Goal: Task Accomplishment & Management: Manage account settings

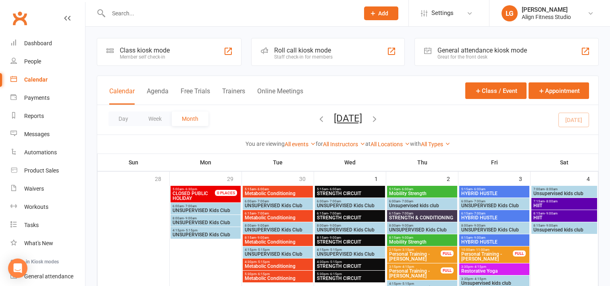
scroll to position [345, 0]
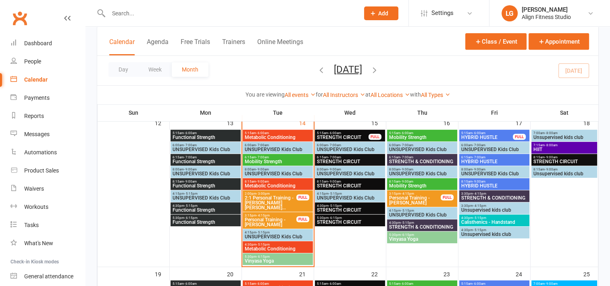
scroll to position [361, 0]
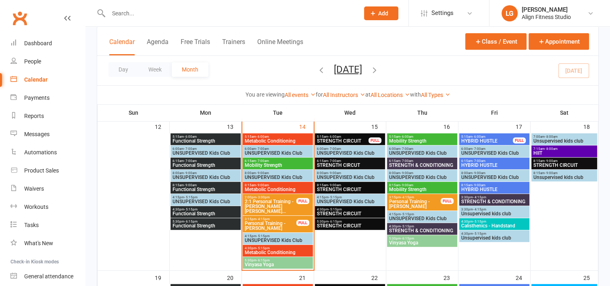
click at [274, 136] on span "5:15am - 6:00am" at bounding box center [277, 137] width 67 height 4
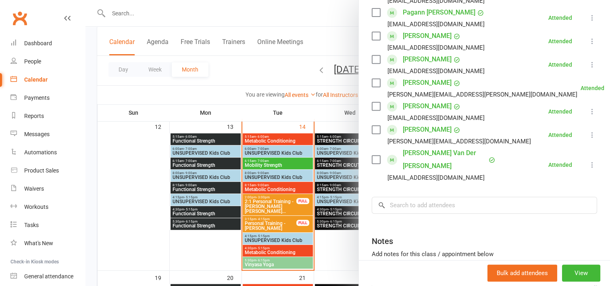
scroll to position [0, 0]
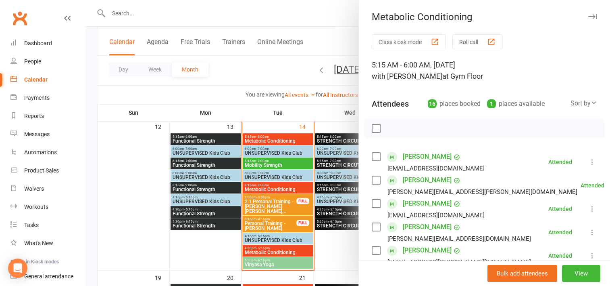
click at [265, 164] on div at bounding box center [348, 143] width 525 height 286
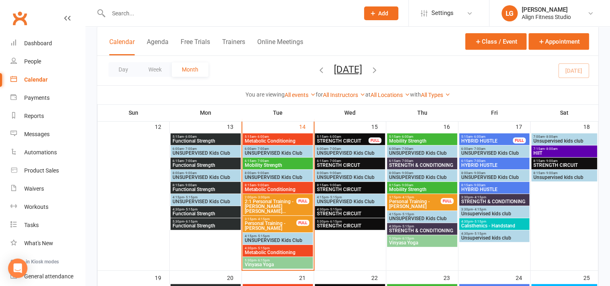
click at [265, 164] on span "Mobility Strength" at bounding box center [277, 165] width 67 height 5
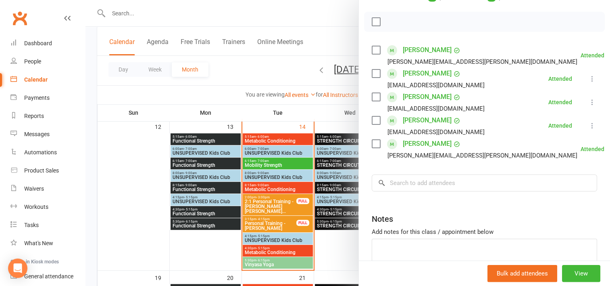
scroll to position [109, 0]
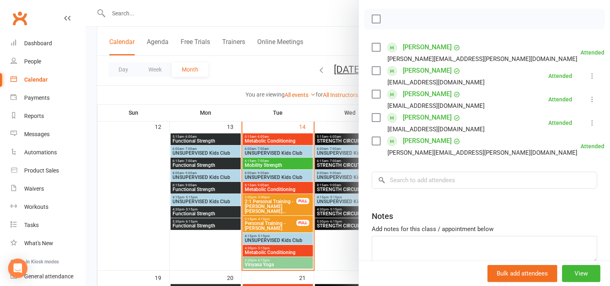
click at [287, 188] on div at bounding box center [348, 143] width 525 height 286
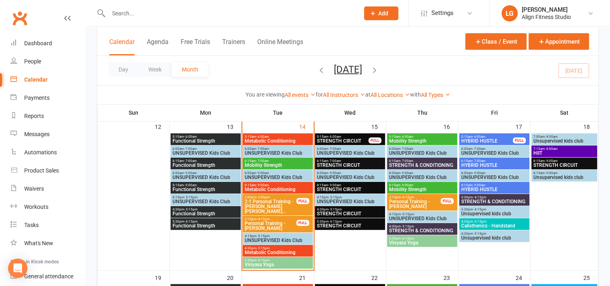
click at [287, 188] on span "Metabolic Conditioning" at bounding box center [277, 189] width 67 height 5
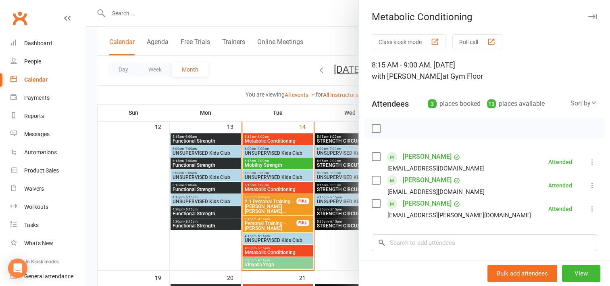
click at [269, 252] on div at bounding box center [348, 143] width 525 height 286
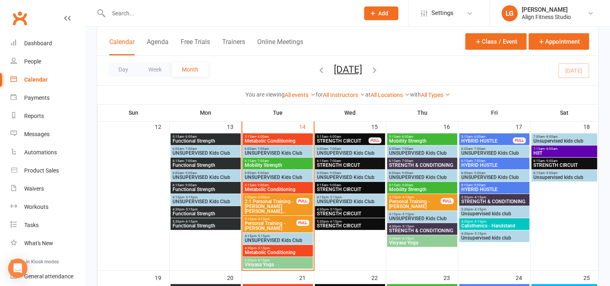
click at [269, 252] on span "Metabolic Conditioning" at bounding box center [277, 252] width 67 height 5
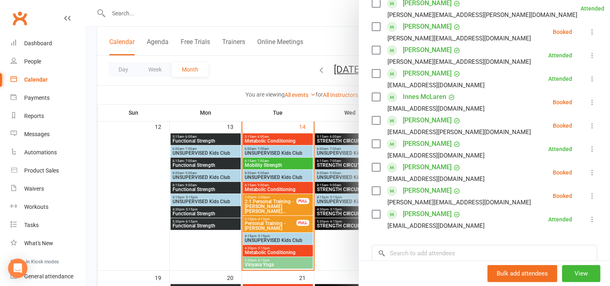
scroll to position [201, 0]
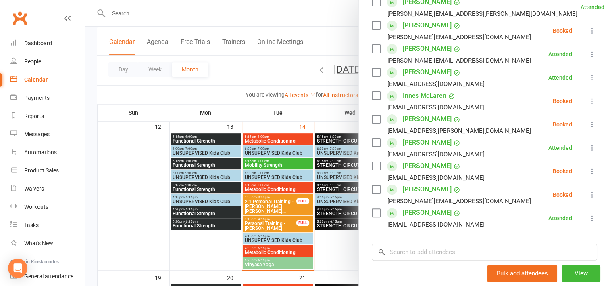
click at [411, 116] on link "Florencia Sanchez" at bounding box center [427, 119] width 49 height 13
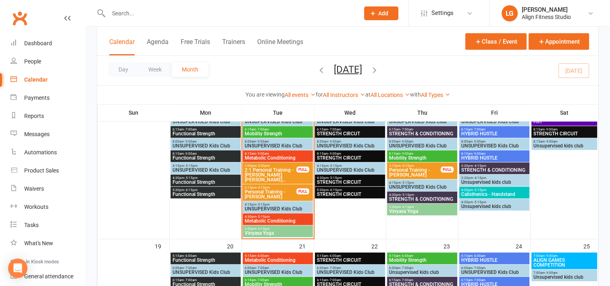
scroll to position [403, 0]
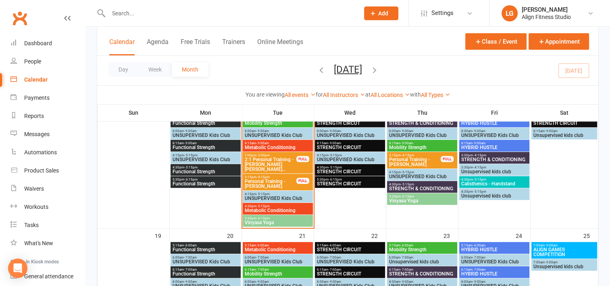
click at [271, 208] on span "Metabolic Conditioning" at bounding box center [277, 210] width 67 height 5
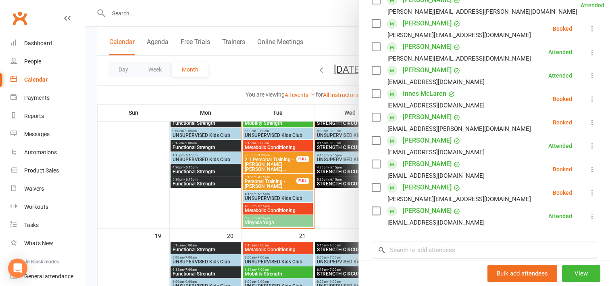
scroll to position [203, 0]
click at [281, 223] on div at bounding box center [348, 143] width 525 height 286
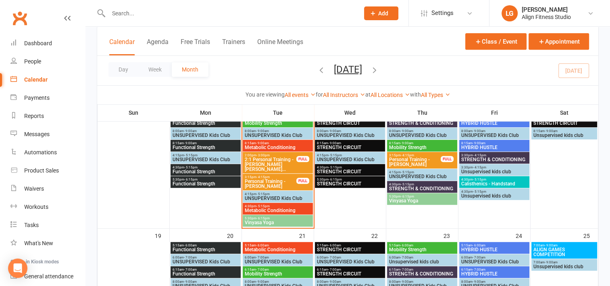
click at [281, 223] on span "Vinyasa Yoga" at bounding box center [277, 222] width 67 height 5
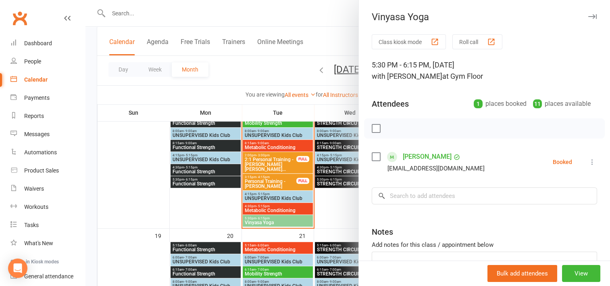
click at [336, 204] on div at bounding box center [348, 143] width 525 height 286
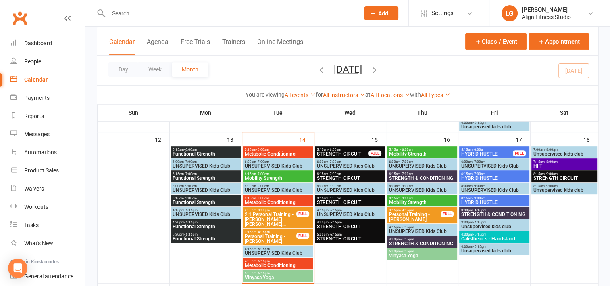
scroll to position [348, 0]
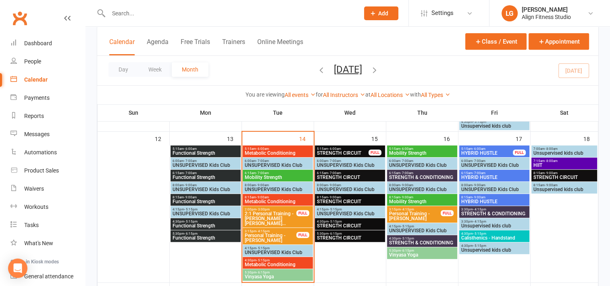
click at [341, 154] on span "STRENGTH CIRCUIT" at bounding box center [343, 152] width 52 height 5
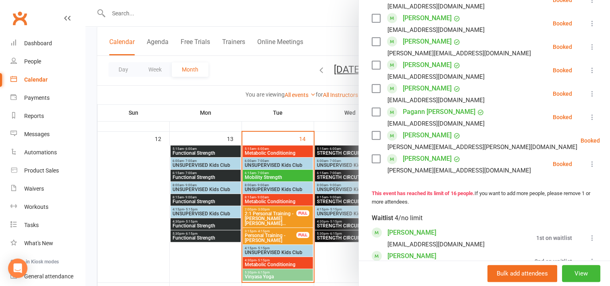
scroll to position [474, 0]
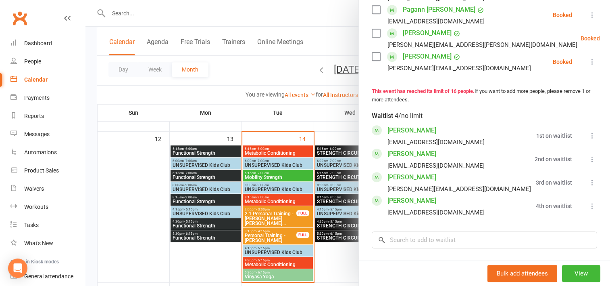
click at [267, 147] on div at bounding box center [348, 143] width 525 height 286
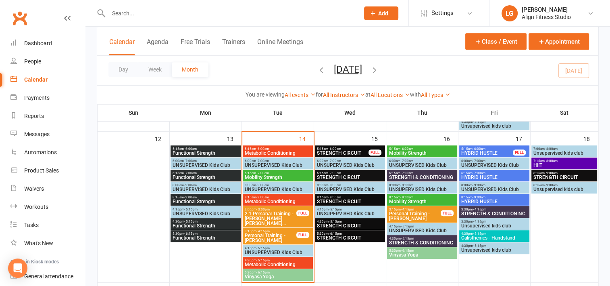
click at [267, 147] on span "- 6:00am" at bounding box center [262, 149] width 13 height 4
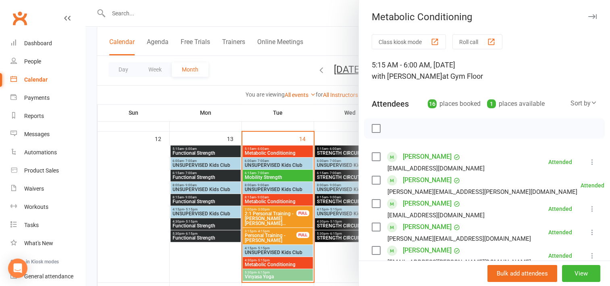
scroll to position [45, 0]
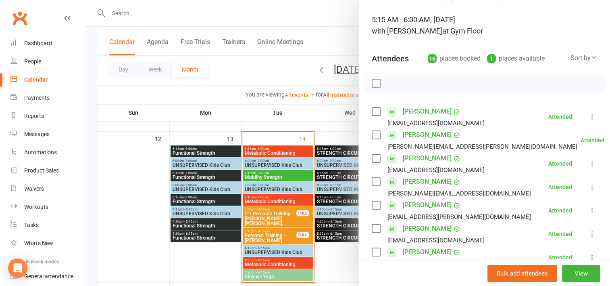
click at [336, 154] on div at bounding box center [348, 143] width 525 height 286
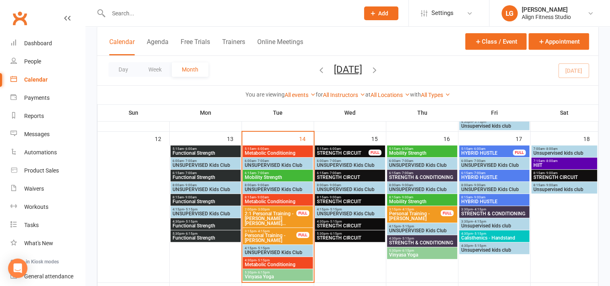
click at [336, 154] on span "STRENGTH CIRCUIT" at bounding box center [343, 152] width 52 height 5
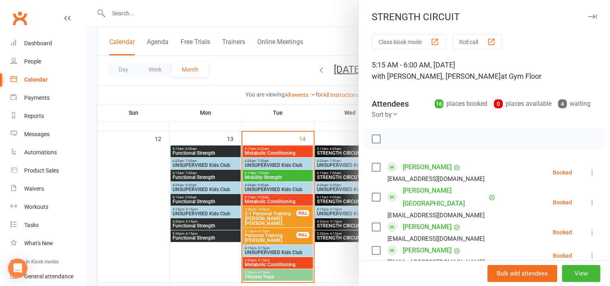
click at [330, 175] on div at bounding box center [348, 143] width 525 height 286
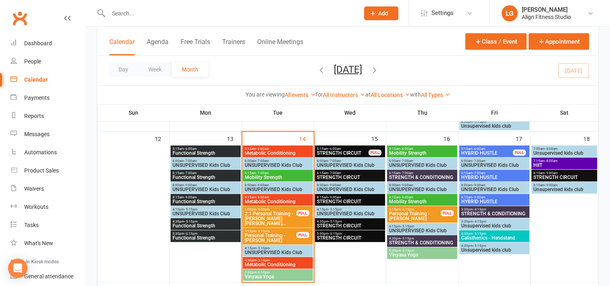
click at [330, 175] on span "STRENGTH CIRCUT" at bounding box center [350, 177] width 67 height 5
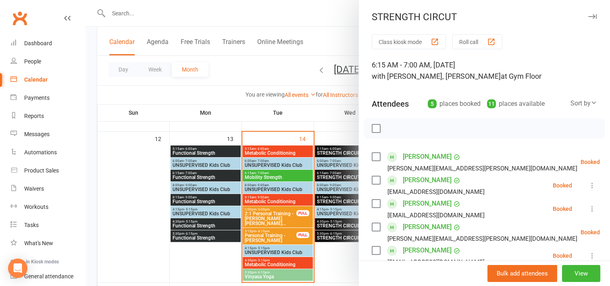
click at [334, 152] on div at bounding box center [348, 143] width 525 height 286
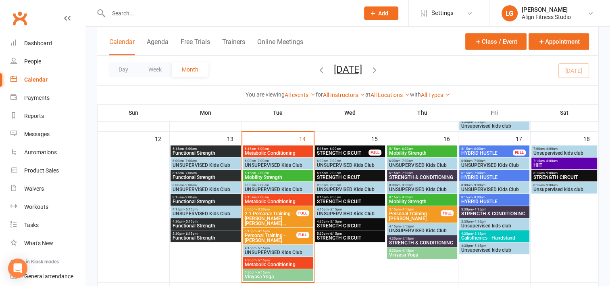
click at [331, 148] on span "- 6:00am" at bounding box center [334, 149] width 13 height 4
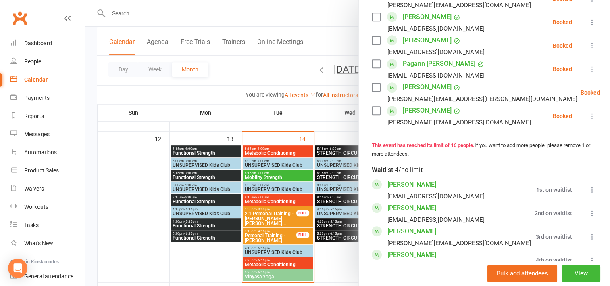
scroll to position [421, 0]
click at [403, 224] on link "[PERSON_NAME]" at bounding box center [412, 230] width 49 height 13
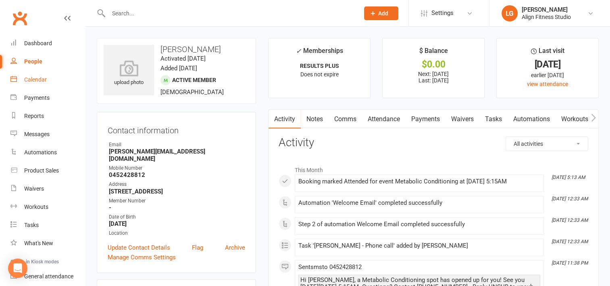
click at [40, 79] on div "Calendar" at bounding box center [35, 79] width 23 height 6
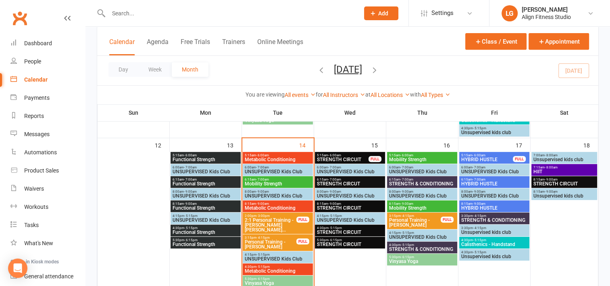
scroll to position [342, 0]
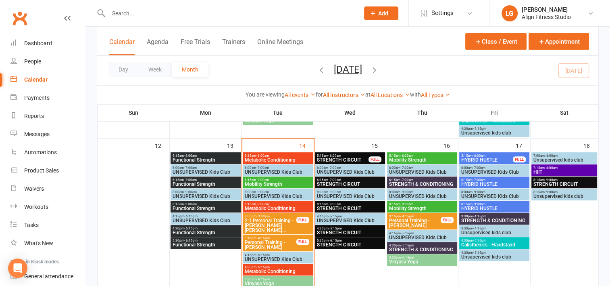
click at [348, 156] on span "5:15am - 6:00am" at bounding box center [343, 156] width 52 height 4
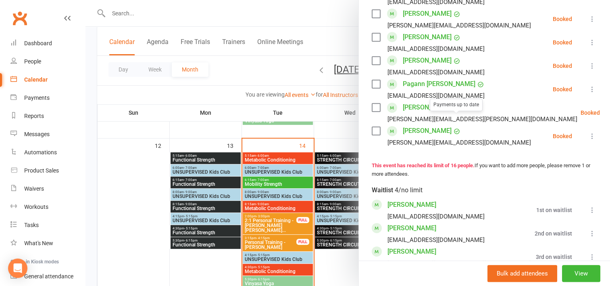
scroll to position [430, 0]
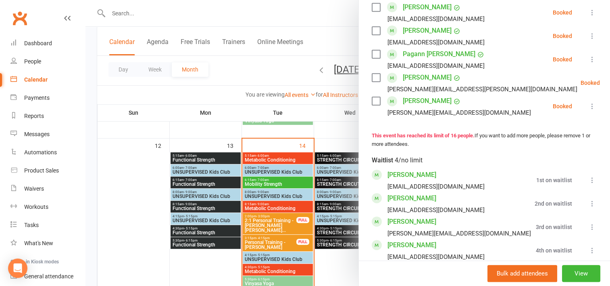
click at [588, 223] on icon at bounding box center [592, 227] width 8 height 8
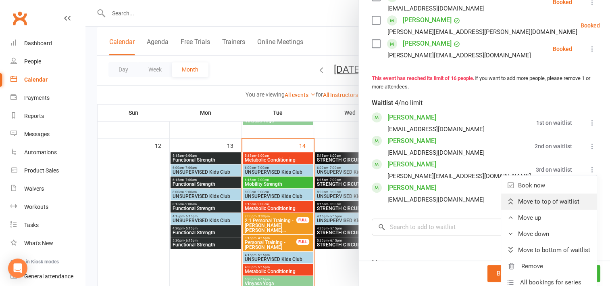
scroll to position [488, 0]
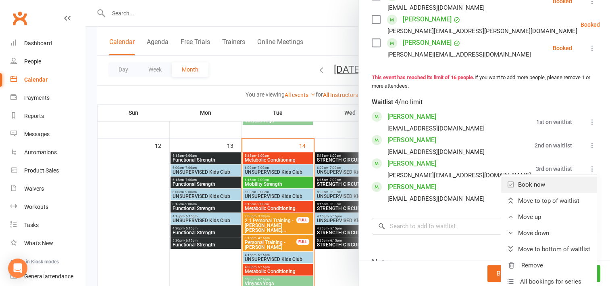
click at [520, 176] on link "Book now" at bounding box center [549, 184] width 96 height 16
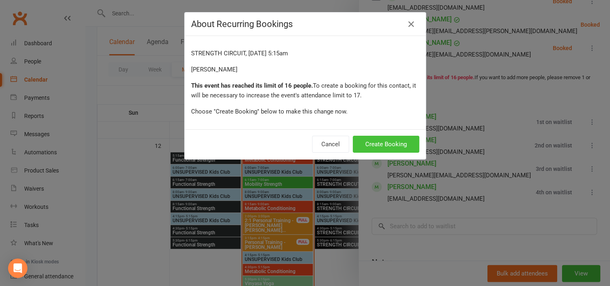
click at [378, 138] on button "Create Booking" at bounding box center [386, 144] width 67 height 17
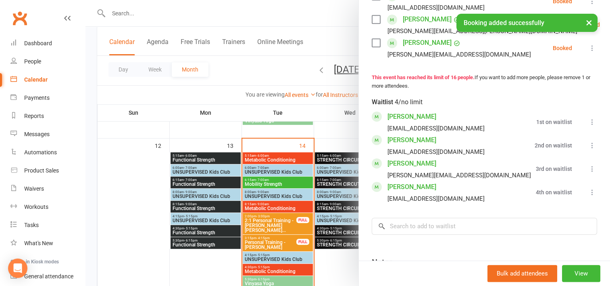
scroll to position [511, 0]
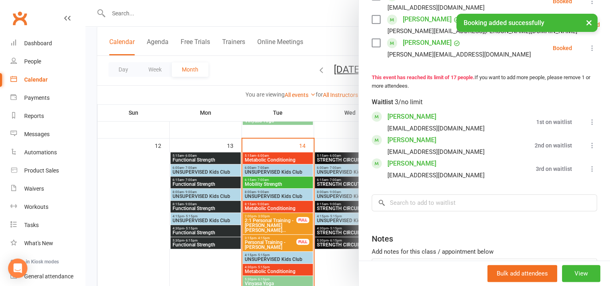
click at [280, 76] on div at bounding box center [348, 143] width 525 height 286
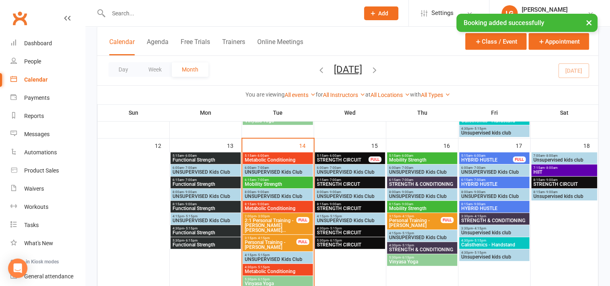
scroll to position [358, 0]
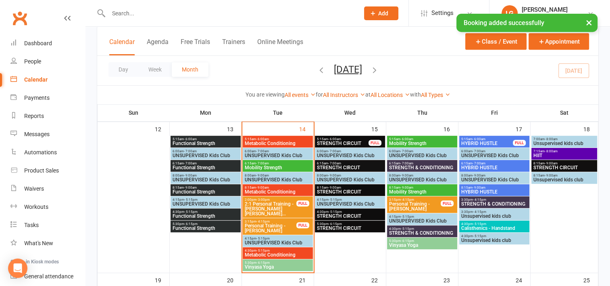
click at [334, 161] on span "- 7:00am" at bounding box center [334, 163] width 13 height 4
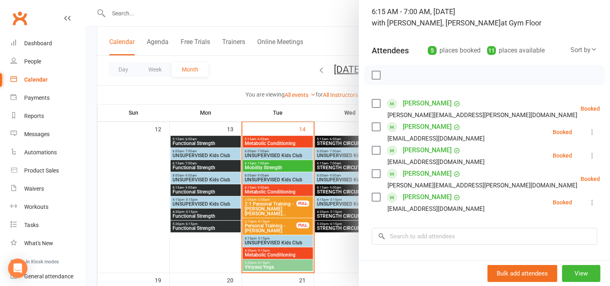
scroll to position [56, 0]
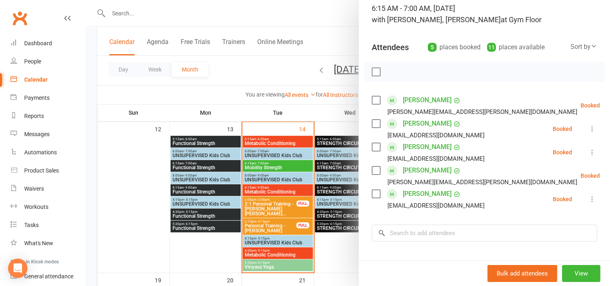
click at [325, 188] on div at bounding box center [348, 143] width 525 height 286
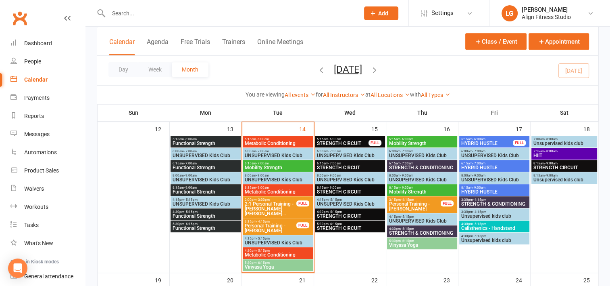
click at [325, 188] on span "8:15am - 9:00am" at bounding box center [350, 188] width 67 height 4
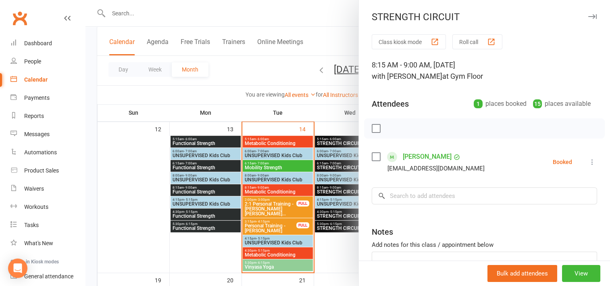
click at [329, 214] on div at bounding box center [348, 143] width 525 height 286
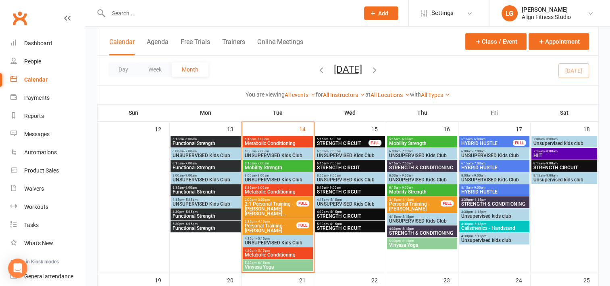
click at [329, 214] on span "STRENGTH CIRCUIT" at bounding box center [350, 215] width 67 height 5
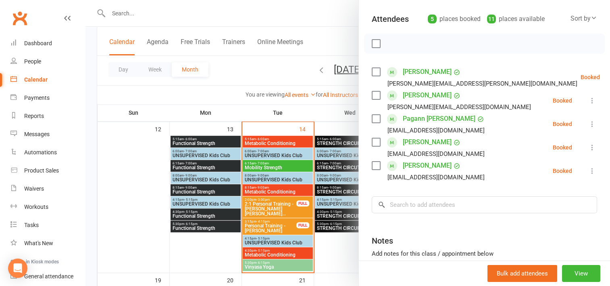
scroll to position [98, 0]
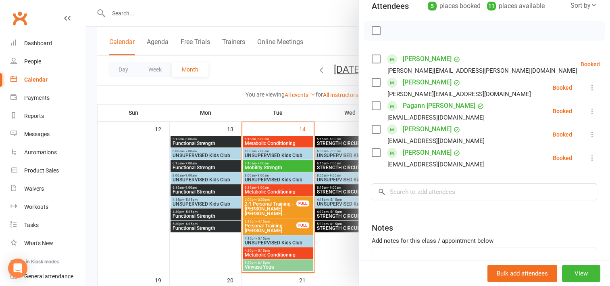
click at [328, 225] on div at bounding box center [348, 143] width 525 height 286
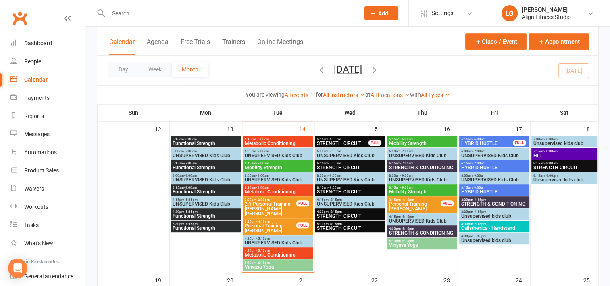
click at [328, 225] on span "STRENGTH CIRCUIT" at bounding box center [350, 227] width 67 height 5
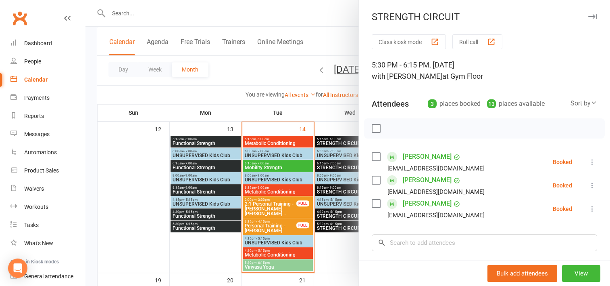
click at [319, 116] on div at bounding box center [348, 143] width 525 height 286
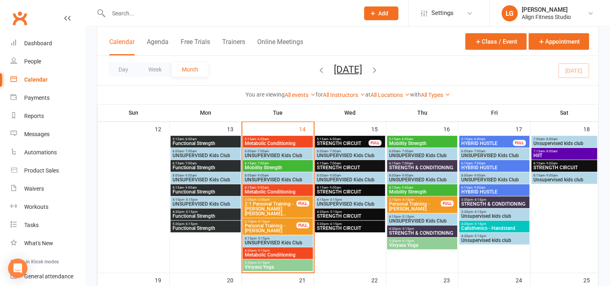
click at [399, 142] on span "Mobility Strength" at bounding box center [422, 143] width 67 height 5
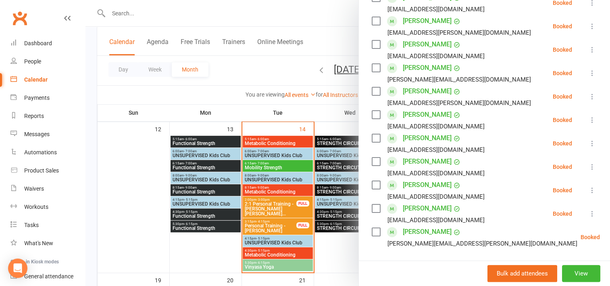
scroll to position [161, 0]
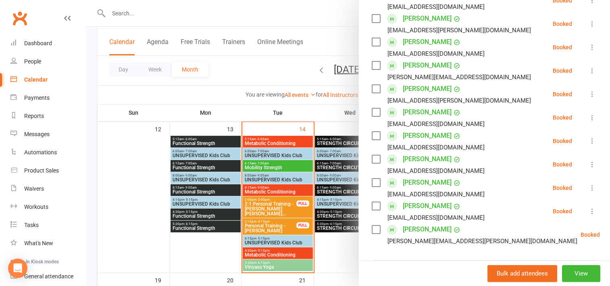
click at [328, 115] on div at bounding box center [348, 143] width 525 height 286
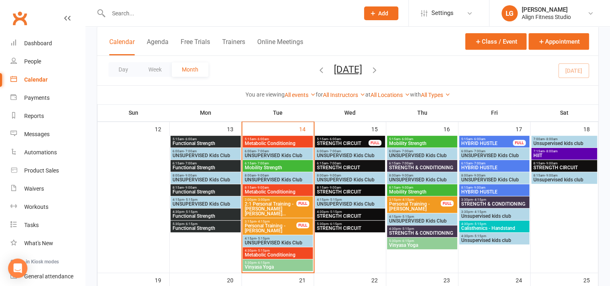
click at [473, 165] on span "HYBRID HUSTLE" at bounding box center [494, 167] width 67 height 5
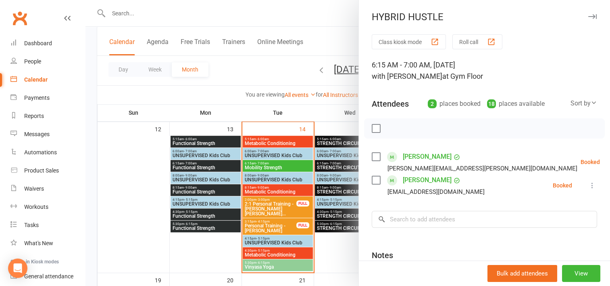
click at [309, 111] on div at bounding box center [348, 143] width 525 height 286
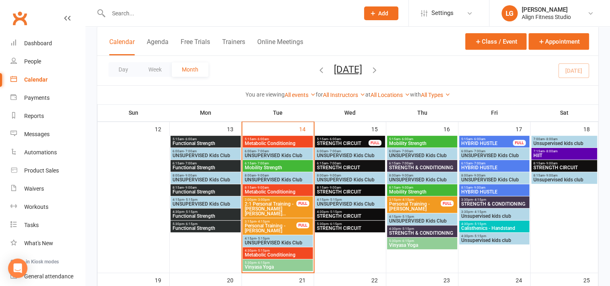
click at [473, 201] on span "STRENGTH & CONDITIONING" at bounding box center [494, 203] width 67 height 5
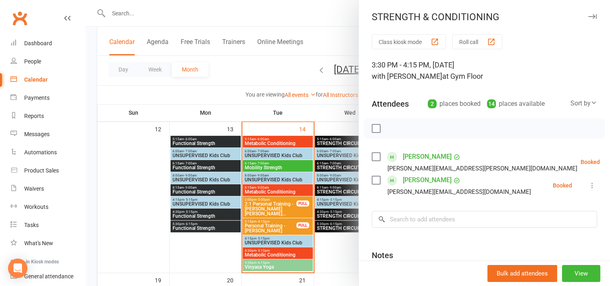
click at [263, 105] on div at bounding box center [348, 143] width 525 height 286
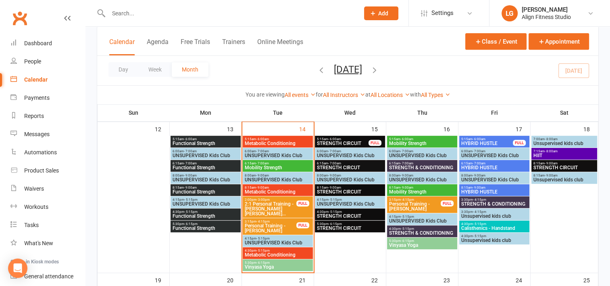
click at [475, 225] on span "Calisthenics - Handstand" at bounding box center [494, 227] width 67 height 5
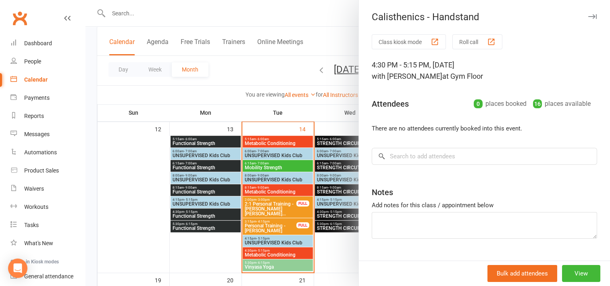
click at [303, 113] on div at bounding box center [348, 143] width 525 height 286
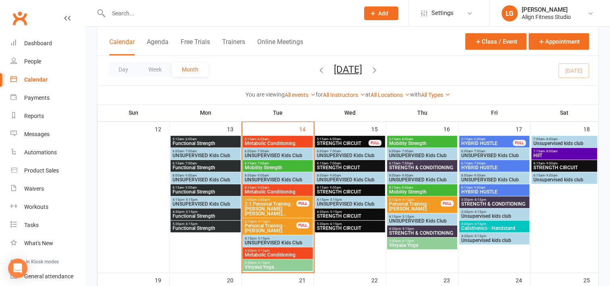
click at [551, 152] on span "- 8:00am" at bounding box center [551, 151] width 13 height 4
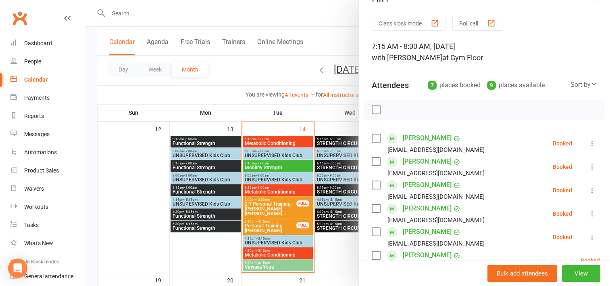
scroll to position [0, 0]
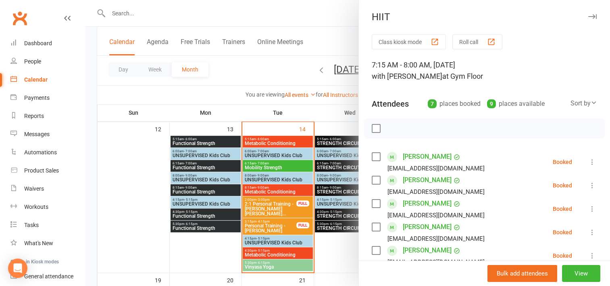
click at [299, 111] on div at bounding box center [348, 143] width 525 height 286
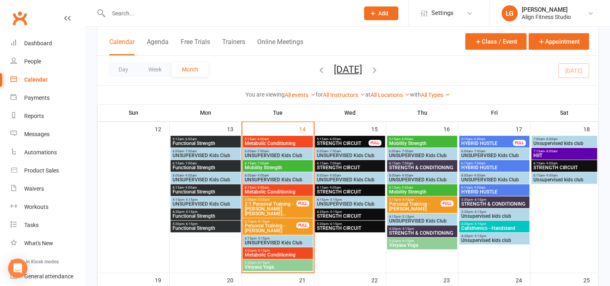
click at [549, 163] on span "- 9:00am" at bounding box center [551, 163] width 13 height 4
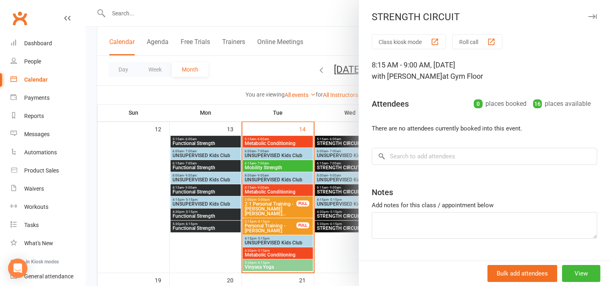
click at [335, 97] on div at bounding box center [348, 143] width 525 height 286
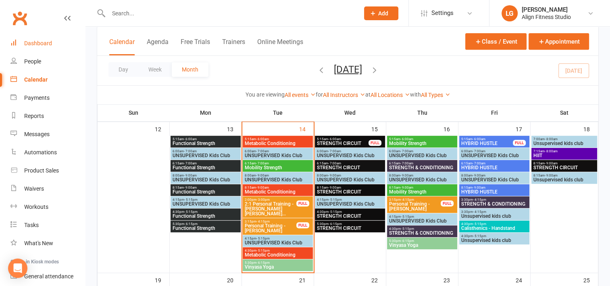
click at [37, 44] on div "Dashboard" at bounding box center [38, 43] width 28 height 6
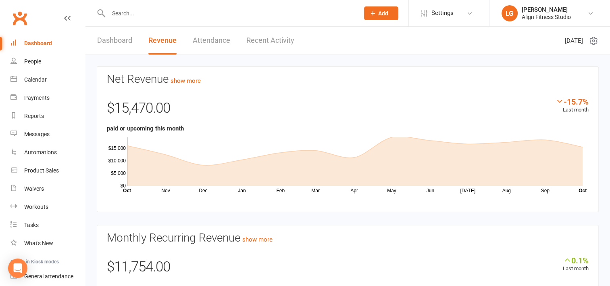
click at [262, 38] on link "Recent Activity" at bounding box center [270, 41] width 48 height 28
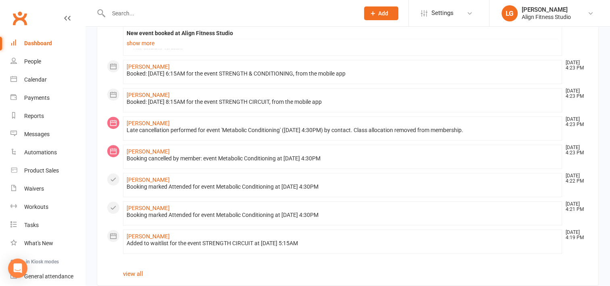
scroll to position [529, 0]
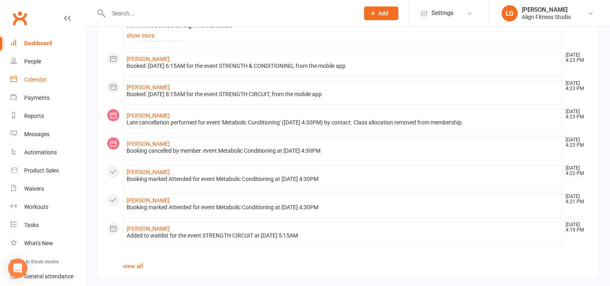
click at [42, 76] on div "Calendar" at bounding box center [35, 79] width 23 height 6
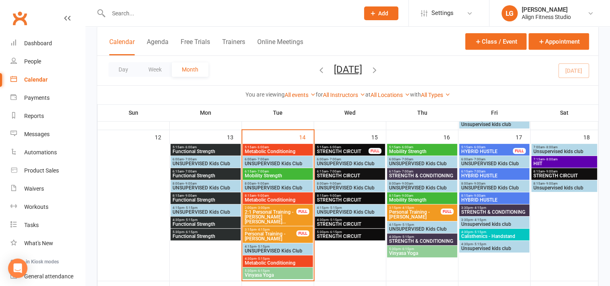
scroll to position [353, 0]
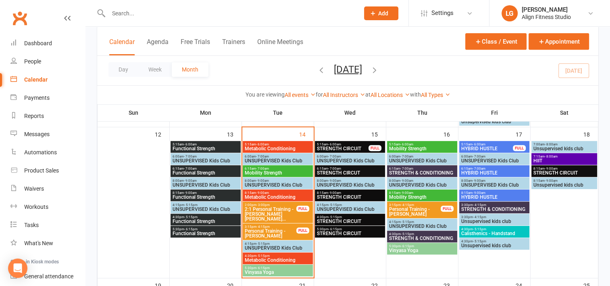
click at [344, 148] on span "STRENGTH CIRCUIT" at bounding box center [343, 148] width 52 height 5
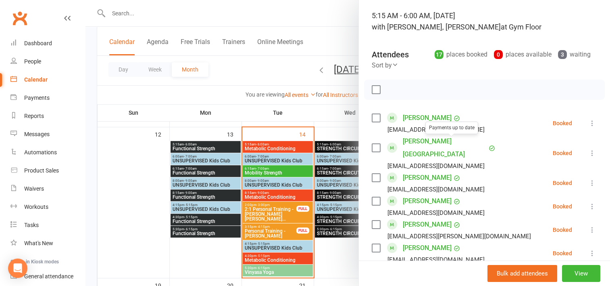
scroll to position [55, 0]
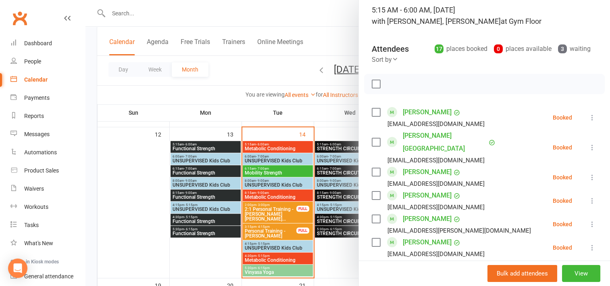
click at [337, 167] on div at bounding box center [348, 143] width 525 height 286
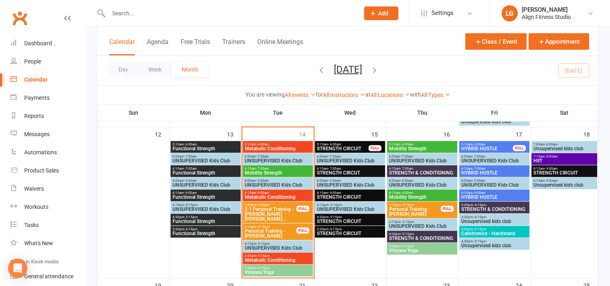
click at [337, 167] on span "- 7:00am" at bounding box center [334, 169] width 13 height 4
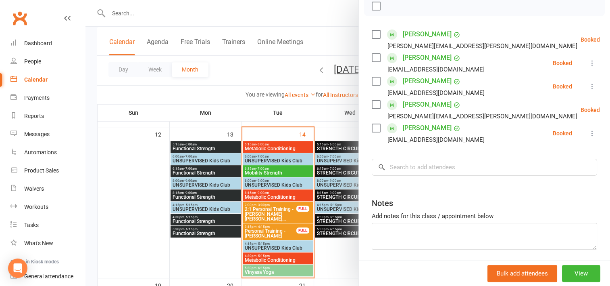
scroll to position [124, 0]
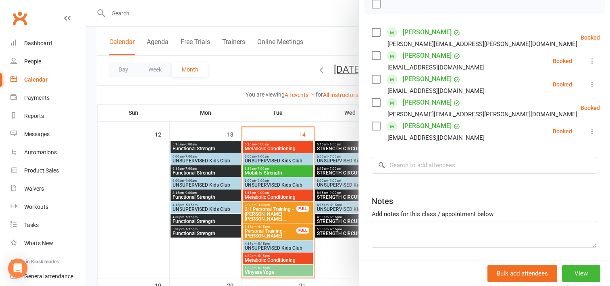
click at [332, 197] on div at bounding box center [348, 143] width 525 height 286
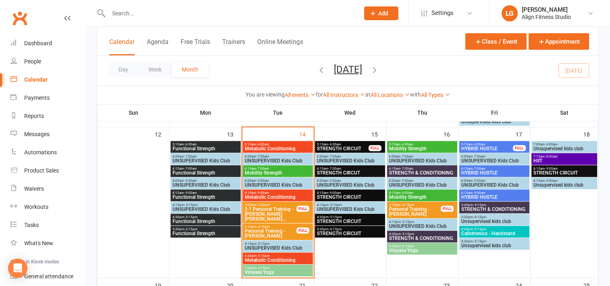
click at [332, 197] on span "STRENGTH CIRCUIT" at bounding box center [350, 196] width 67 height 5
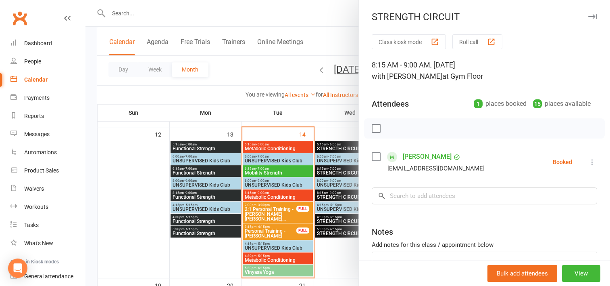
click at [331, 221] on div at bounding box center [348, 143] width 525 height 286
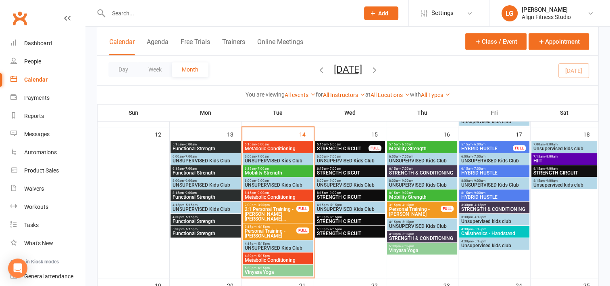
click at [331, 221] on span "STRENGTH CIRCUIT" at bounding box center [350, 221] width 67 height 5
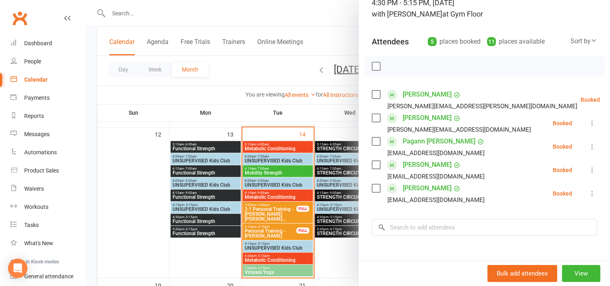
scroll to position [63, 0]
click at [333, 228] on div at bounding box center [348, 143] width 525 height 286
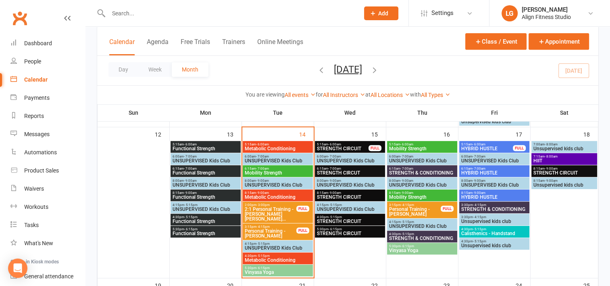
click at [333, 228] on span "- 6:15pm" at bounding box center [335, 229] width 13 height 4
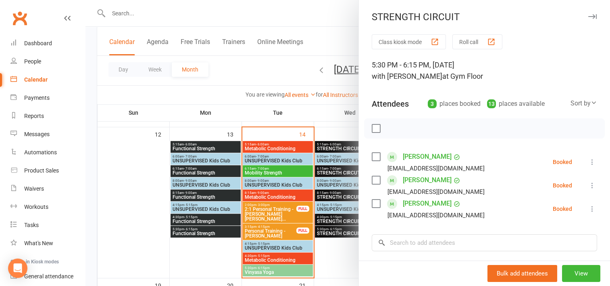
click at [320, 111] on div at bounding box center [348, 143] width 525 height 286
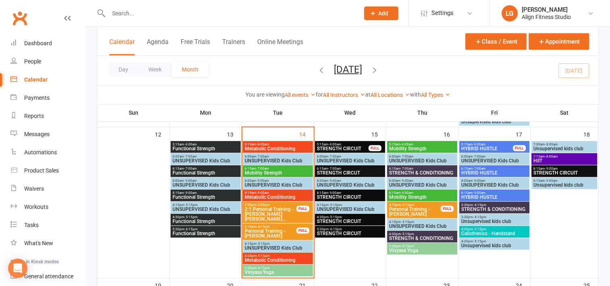
click at [408, 170] on span "STRENGTH & CONDITIONING" at bounding box center [422, 172] width 67 height 5
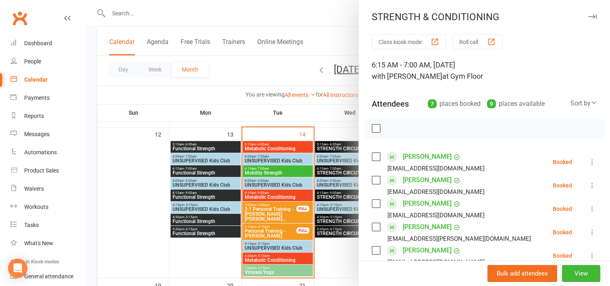
click at [285, 100] on div at bounding box center [348, 143] width 525 height 286
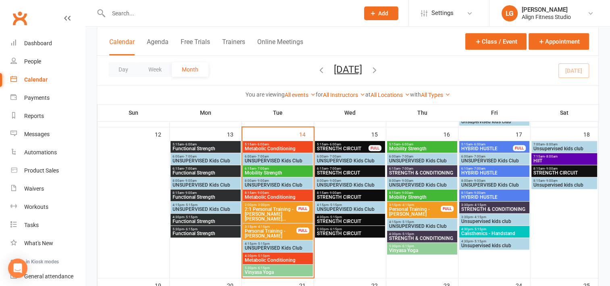
click at [423, 167] on span "6:15am - 7:00am" at bounding box center [422, 169] width 67 height 4
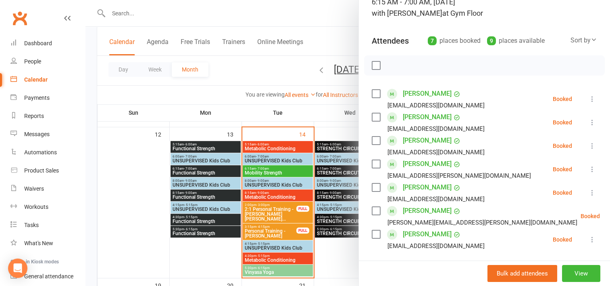
scroll to position [82, 0]
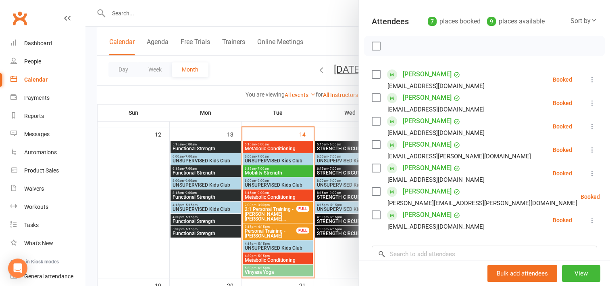
click at [345, 131] on div at bounding box center [348, 143] width 525 height 286
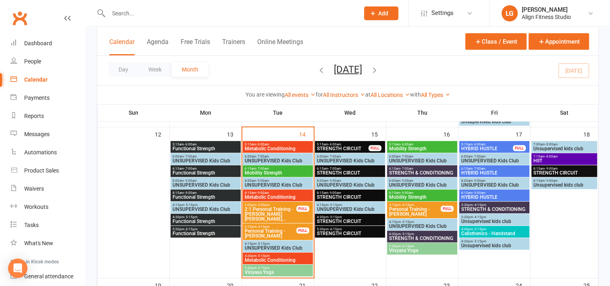
click at [413, 233] on span "4:30pm - 5:15pm" at bounding box center [422, 234] width 67 height 4
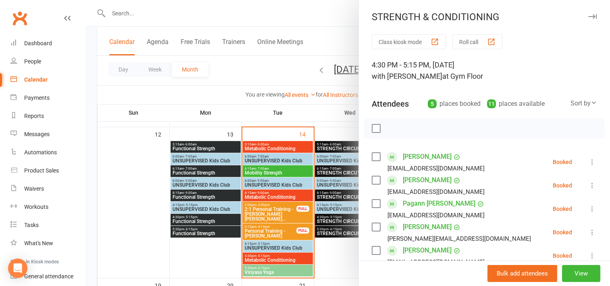
scroll to position [38, 0]
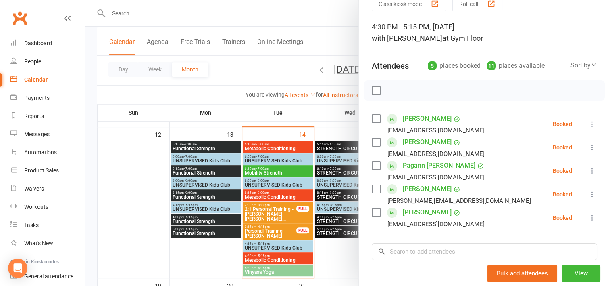
click at [333, 130] on div at bounding box center [348, 143] width 525 height 286
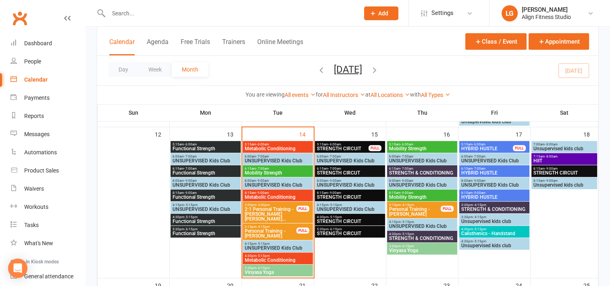
click at [414, 194] on span "Mobility Strength" at bounding box center [422, 196] width 67 height 5
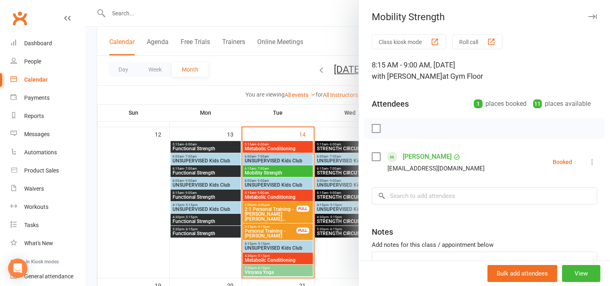
click at [324, 121] on div at bounding box center [348, 143] width 525 height 286
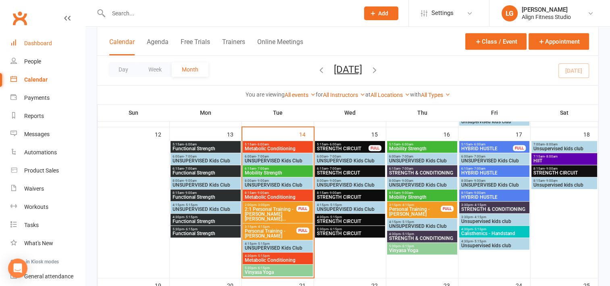
click at [40, 37] on link "Dashboard" at bounding box center [47, 43] width 75 height 18
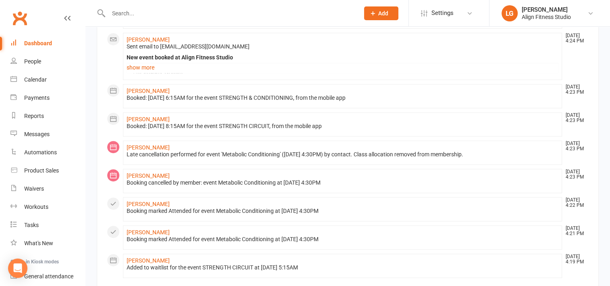
scroll to position [529, 0]
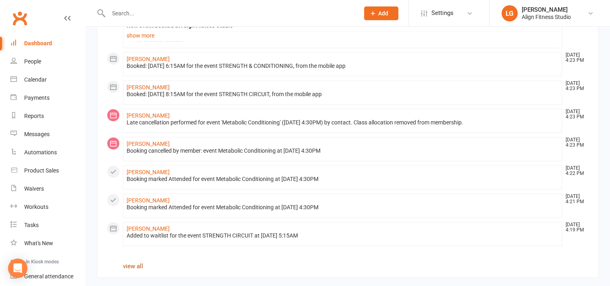
click at [134, 264] on link "view all" at bounding box center [133, 265] width 20 height 7
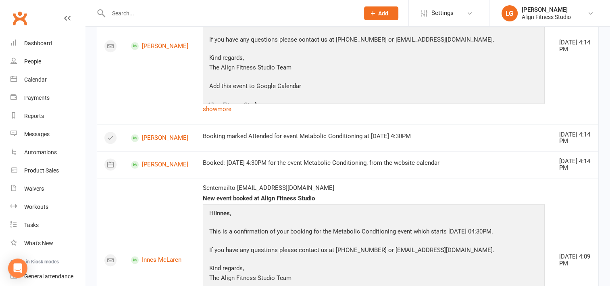
scroll to position [1346, 0]
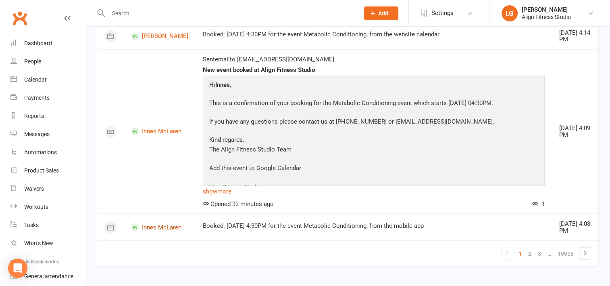
click at [153, 225] on link "Innes McLaren" at bounding box center [159, 227] width 57 height 8
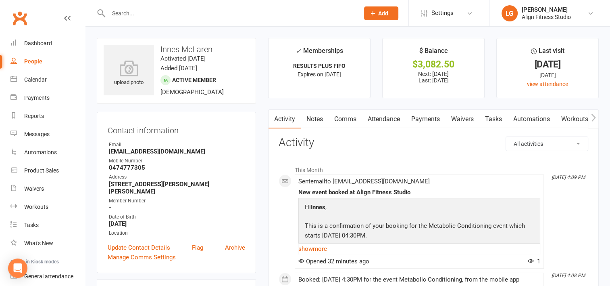
click at [127, 15] on input "text" at bounding box center [230, 13] width 248 height 11
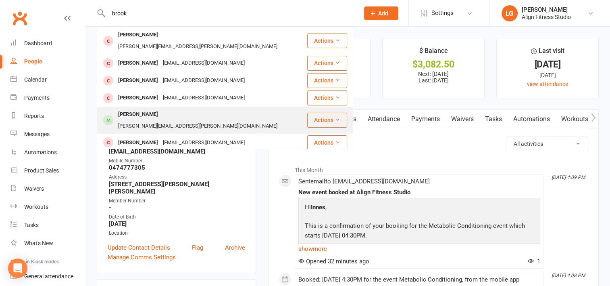
type input "brook"
click at [161, 108] on div "[PERSON_NAME]" at bounding box center [138, 114] width 45 height 12
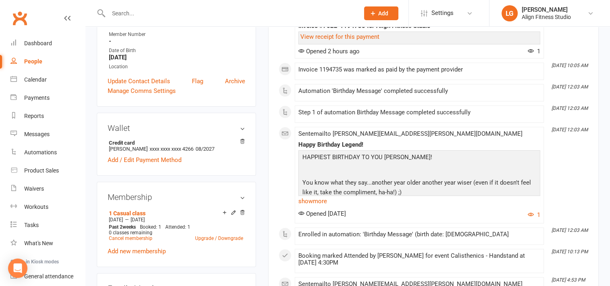
scroll to position [189, 0]
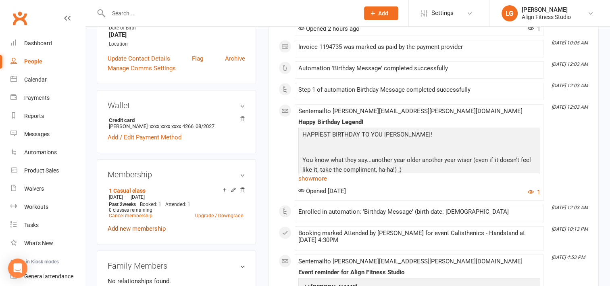
click at [133, 232] on link "Add new membership" at bounding box center [137, 228] width 58 height 7
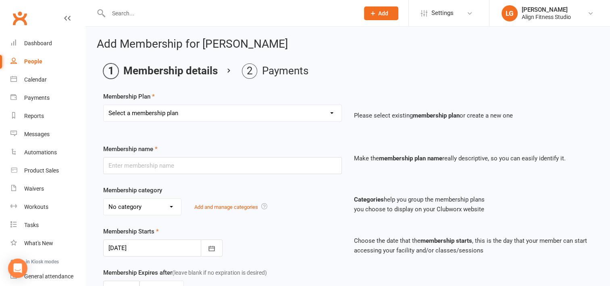
click at [260, 118] on select "Select a membership plan Create new Membership Plan RESULTS RESULTS FIFO RESULT…" at bounding box center [223, 113] width 238 height 16
select select "35"
click at [104, 105] on select "Select a membership plan Create new Membership Plan RESULTS RESULTS FIFO RESULT…" at bounding box center [223, 113] width 238 height 16
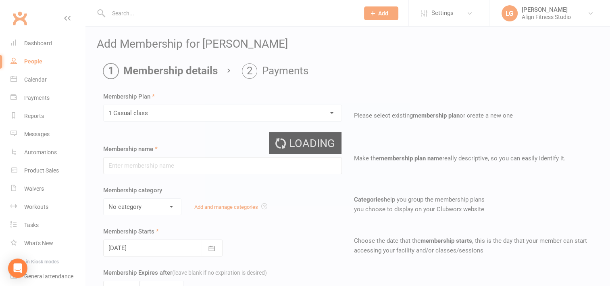
type input "1 Casual class"
select select "1"
type input "2"
select select "1"
type input "1"
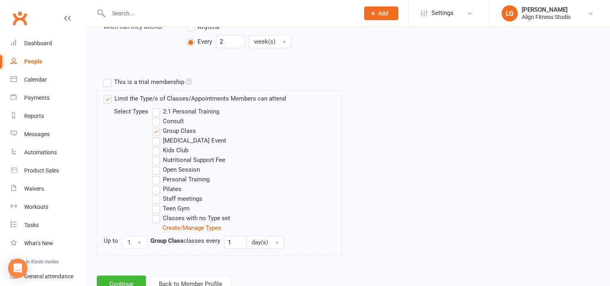
scroll to position [371, 0]
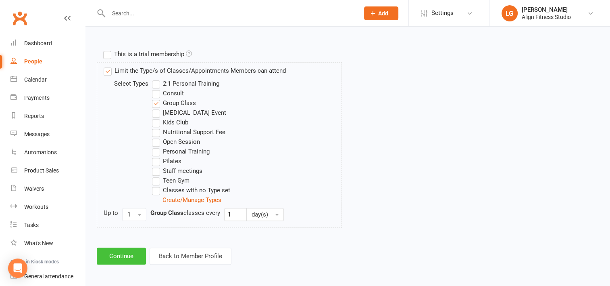
click at [138, 250] on button "Continue" at bounding box center [121, 255] width 49 height 17
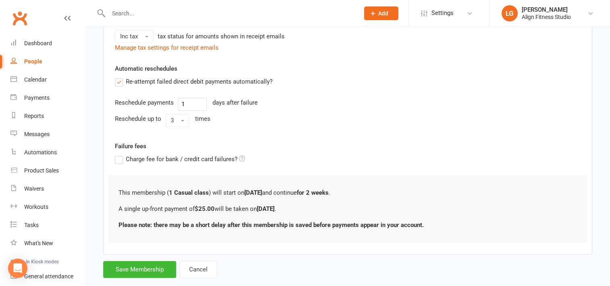
scroll to position [217, 0]
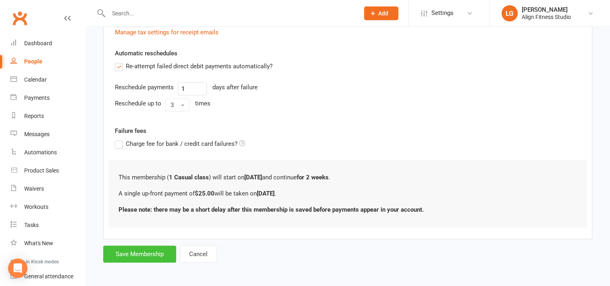
click at [143, 254] on button "Save Membership" at bounding box center [139, 253] width 73 height 17
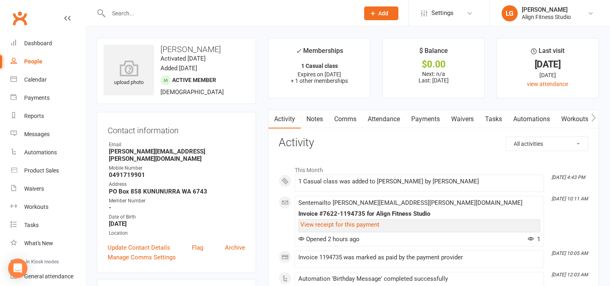
click at [591, 117] on icon "button" at bounding box center [593, 117] width 5 height 8
click at [561, 119] on link "Mobile App" at bounding box center [556, 119] width 44 height 19
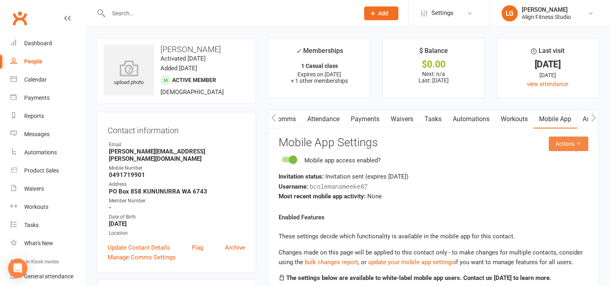
click at [568, 142] on button "Actions" at bounding box center [569, 143] width 40 height 15
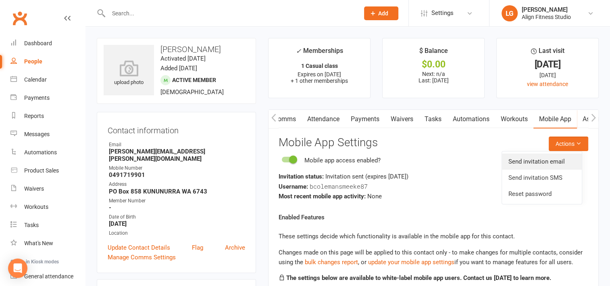
click at [545, 163] on link "Send invitation email" at bounding box center [542, 161] width 80 height 16
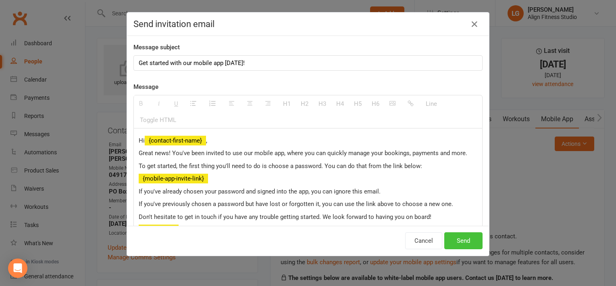
click at [463, 240] on button "Send" at bounding box center [463, 240] width 38 height 17
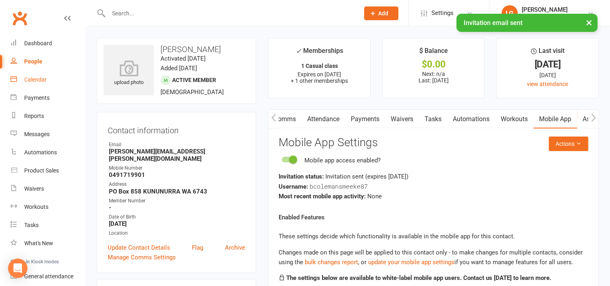
click at [38, 83] on link "Calendar" at bounding box center [47, 80] width 75 height 18
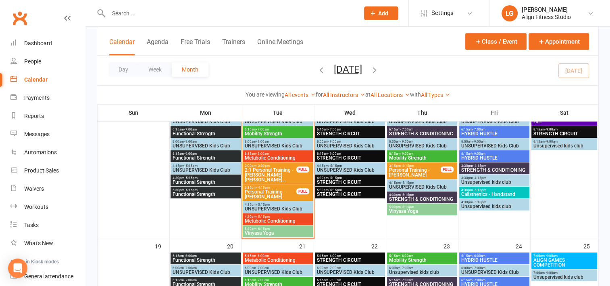
scroll to position [359, 0]
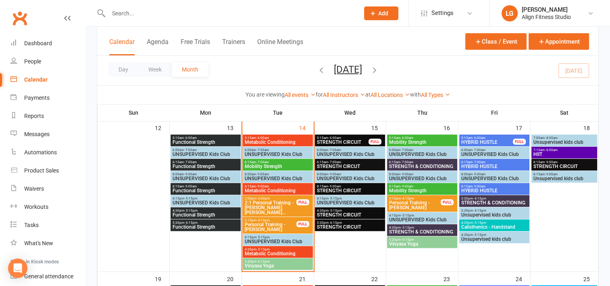
click at [484, 223] on span "- 5:15pm" at bounding box center [479, 223] width 13 height 4
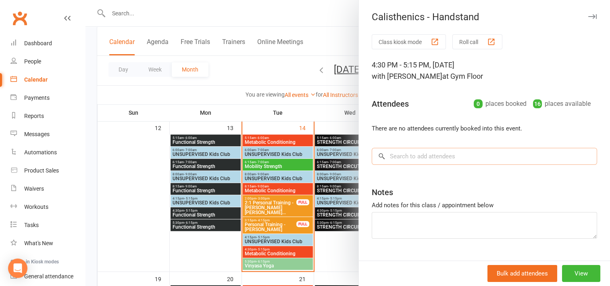
click at [403, 152] on input "search" at bounding box center [484, 156] width 225 height 17
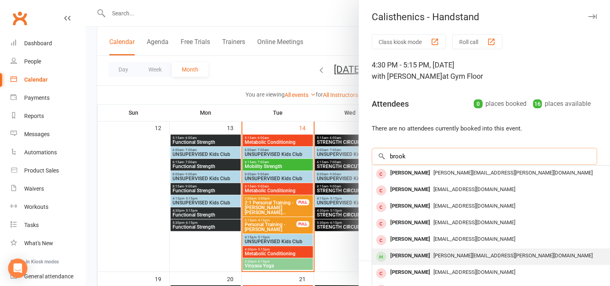
type input "brook"
click at [409, 258] on div "[PERSON_NAME]" at bounding box center [410, 256] width 46 height 12
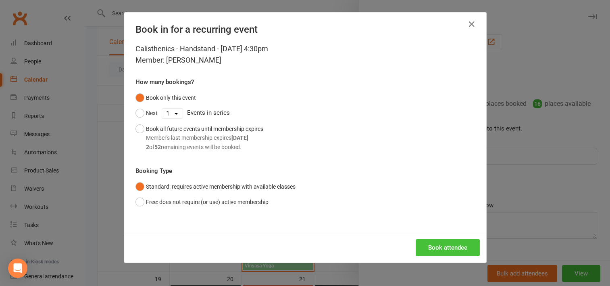
click at [434, 241] on button "Book attendee" at bounding box center [448, 247] width 64 height 17
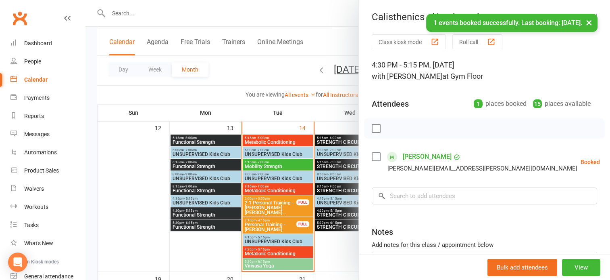
click at [242, 108] on div at bounding box center [348, 140] width 525 height 280
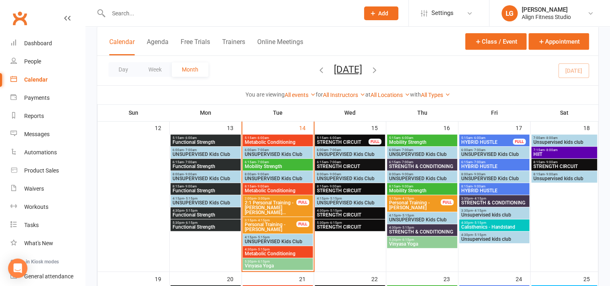
click at [154, 12] on input "text" at bounding box center [230, 13] width 248 height 11
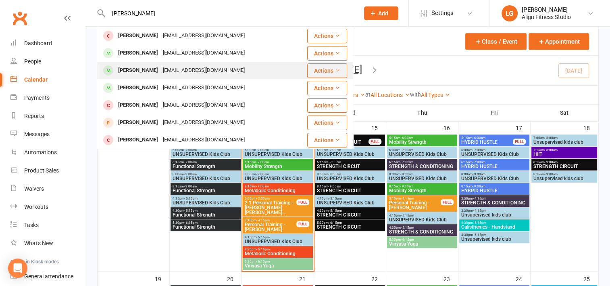
type input "[PERSON_NAME]"
click at [152, 69] on div "[PERSON_NAME]" at bounding box center [138, 71] width 45 height 12
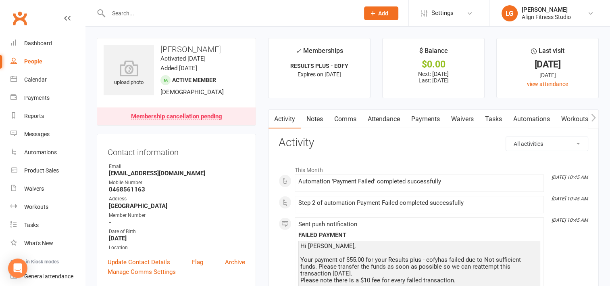
click at [434, 124] on link "Payments" at bounding box center [426, 119] width 40 height 19
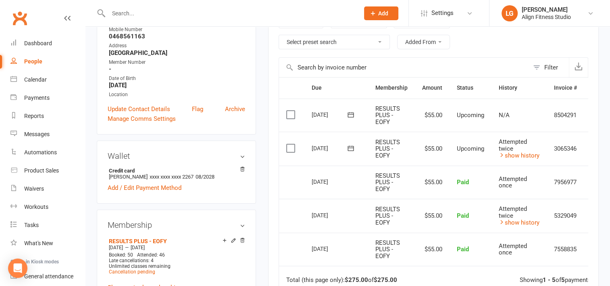
scroll to position [0, 21]
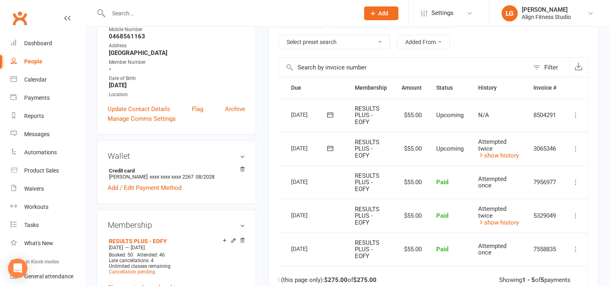
click at [576, 147] on icon at bounding box center [576, 148] width 8 height 8
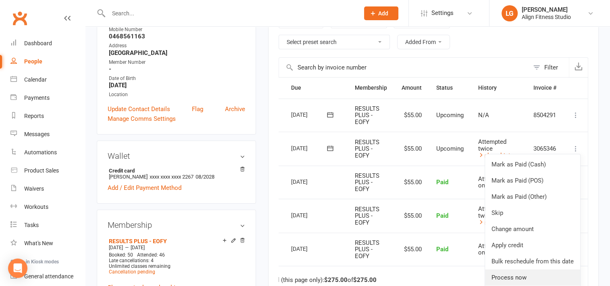
click at [515, 274] on link "Process now" at bounding box center [532, 277] width 95 height 16
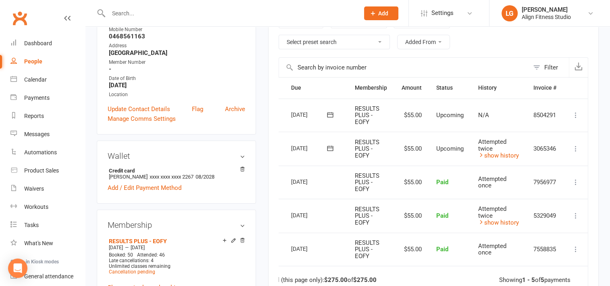
scroll to position [0, 17]
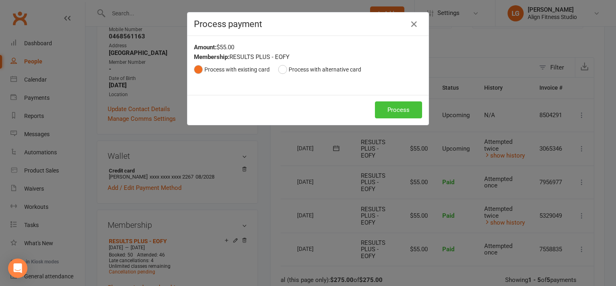
click at [398, 108] on button "Process" at bounding box center [398, 109] width 47 height 17
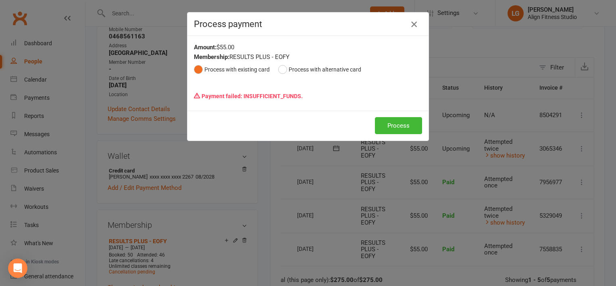
click at [411, 23] on icon "button" at bounding box center [414, 24] width 10 height 10
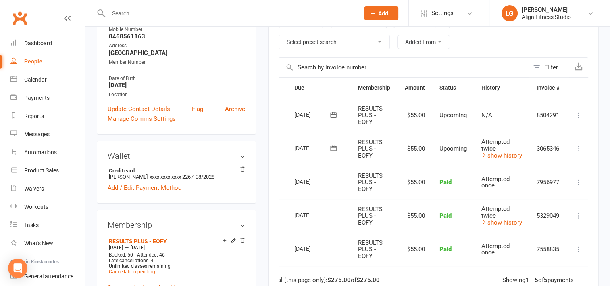
scroll to position [0, 0]
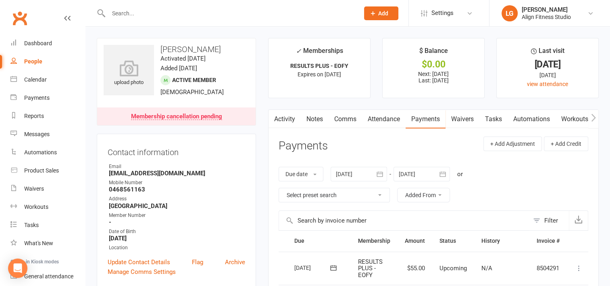
click at [140, 11] on input "text" at bounding box center [230, 13] width 248 height 11
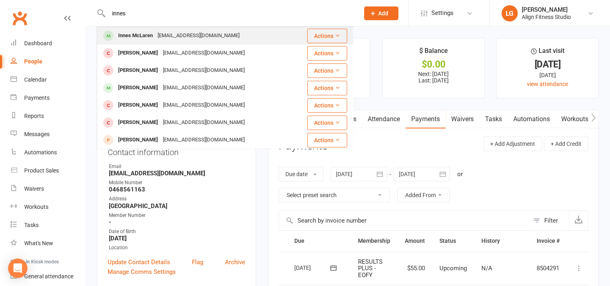
type input "innes"
click at [140, 35] on div "Innes McLaren" at bounding box center [136, 36] width 40 height 12
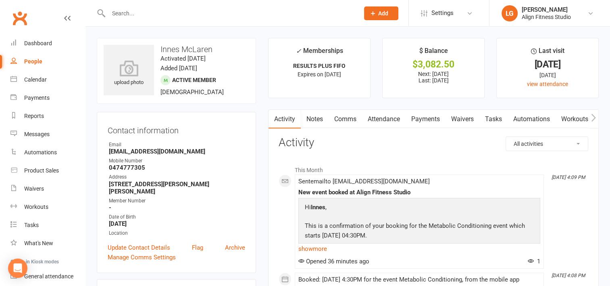
click at [423, 116] on link "Payments" at bounding box center [426, 119] width 40 height 19
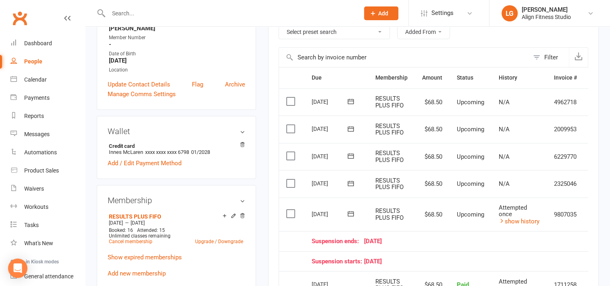
scroll to position [0, 21]
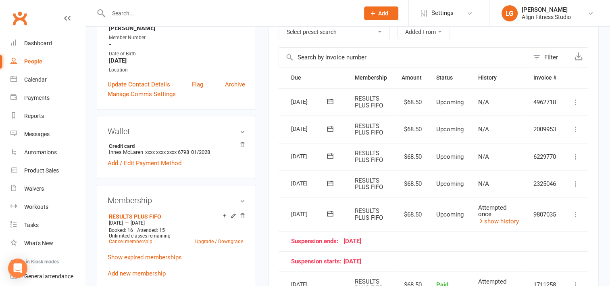
click at [578, 210] on icon at bounding box center [576, 214] width 8 height 8
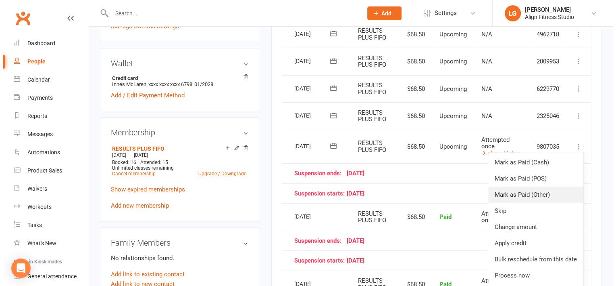
scroll to position [233, 0]
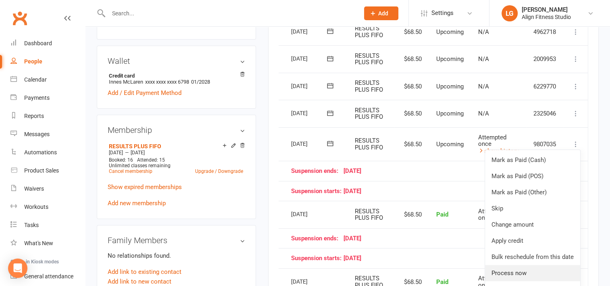
click at [513, 273] on link "Process now" at bounding box center [532, 273] width 95 height 16
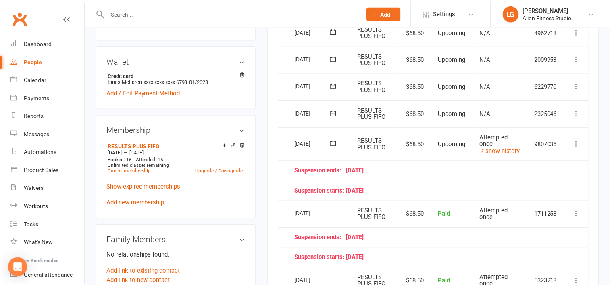
scroll to position [0, 17]
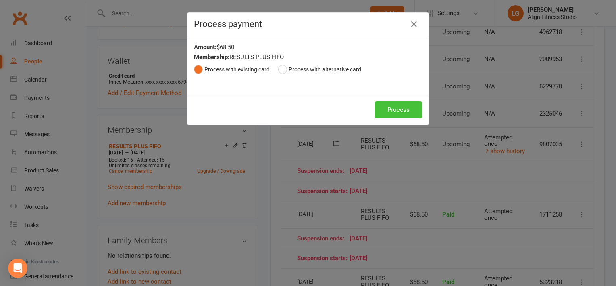
click at [399, 108] on button "Process" at bounding box center [398, 109] width 47 height 17
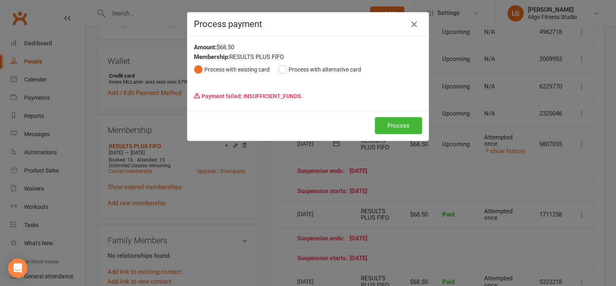
click at [410, 23] on icon "button" at bounding box center [414, 24] width 10 height 10
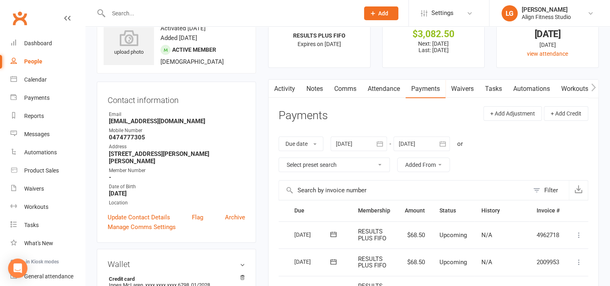
scroll to position [0, 0]
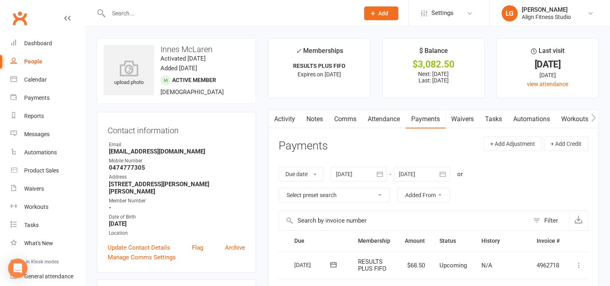
click at [145, 11] on input "text" at bounding box center [230, 13] width 248 height 11
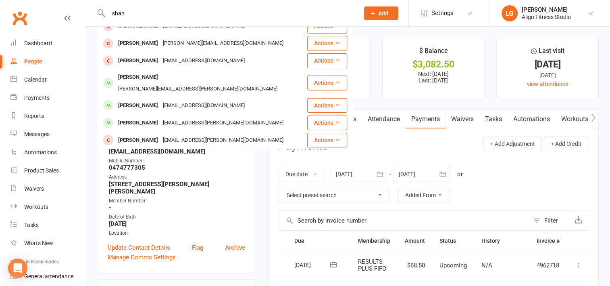
scroll to position [129, 0]
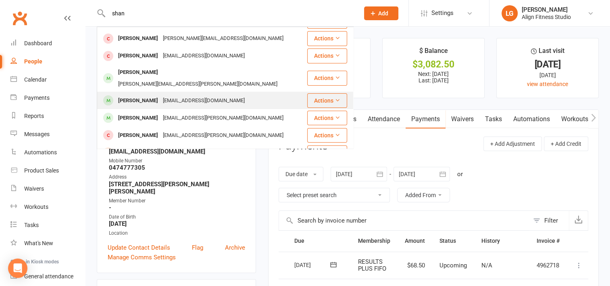
type input "shan"
click at [156, 95] on div "[PERSON_NAME]" at bounding box center [138, 101] width 45 height 12
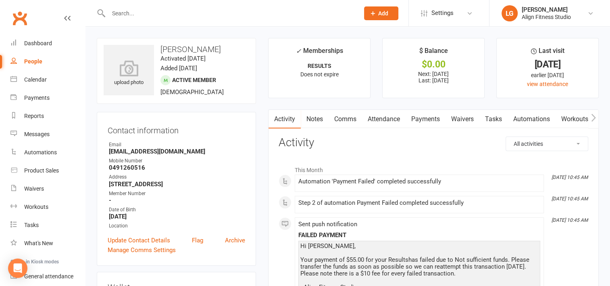
click at [426, 116] on link "Payments" at bounding box center [426, 119] width 40 height 19
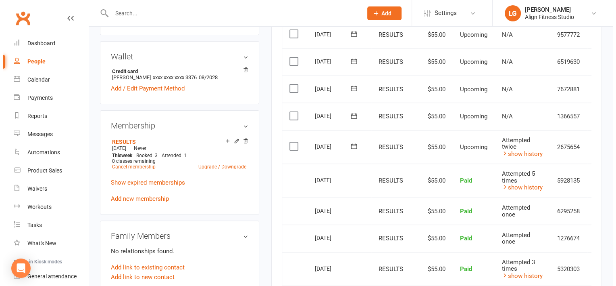
scroll to position [0, 21]
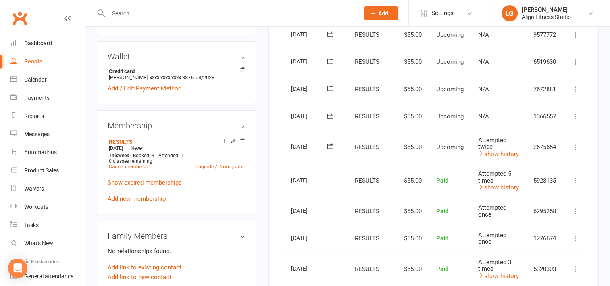
click at [574, 145] on icon at bounding box center [576, 147] width 8 height 8
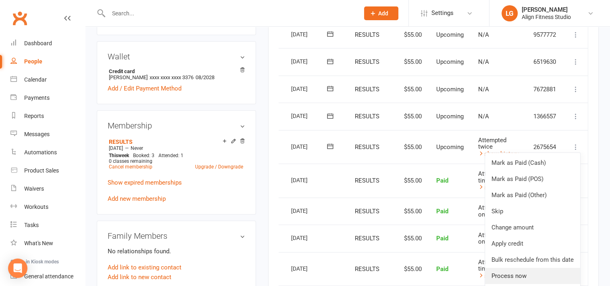
click at [515, 270] on link "Process now" at bounding box center [532, 275] width 95 height 16
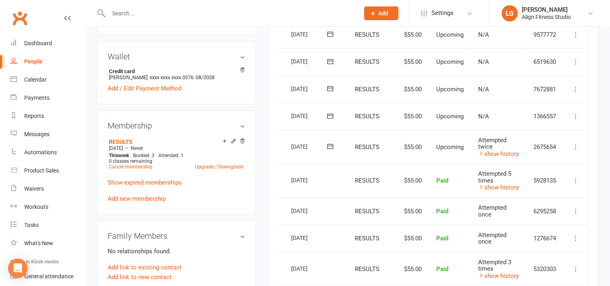
scroll to position [0, 17]
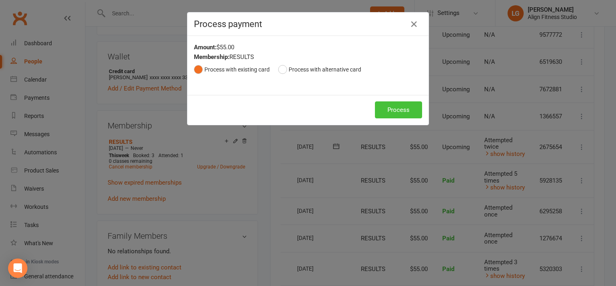
click at [400, 105] on button "Process" at bounding box center [398, 109] width 47 height 17
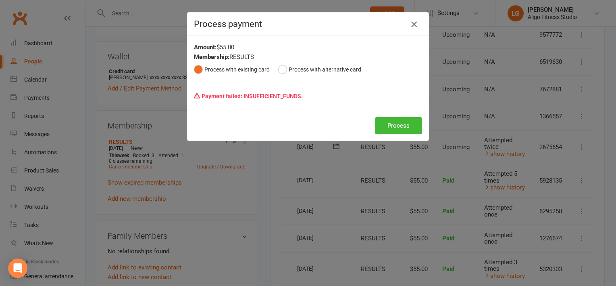
click at [409, 22] on icon "button" at bounding box center [414, 24] width 10 height 10
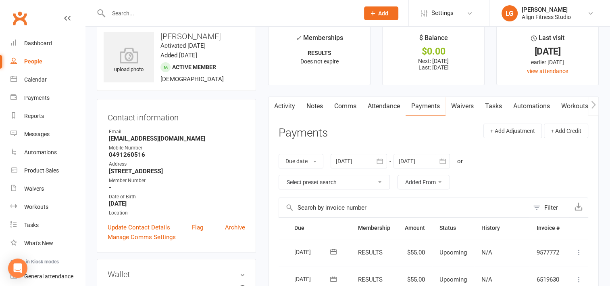
scroll to position [0, 0]
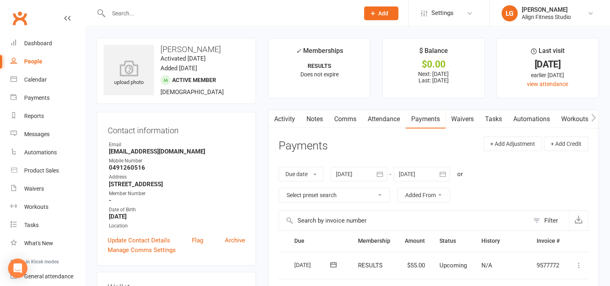
click at [147, 21] on div at bounding box center [225, 13] width 257 height 26
click at [149, 8] on input "text" at bounding box center [230, 13] width 248 height 11
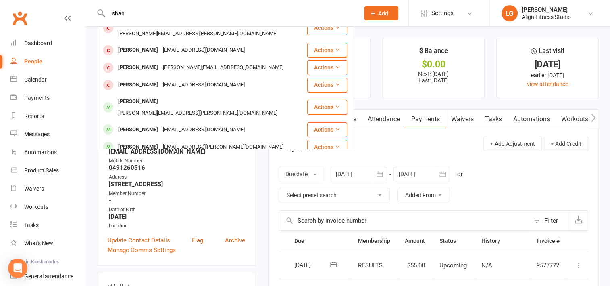
scroll to position [99, 0]
type input "shan"
click at [148, 142] on div "[PERSON_NAME]" at bounding box center [138, 148] width 45 height 12
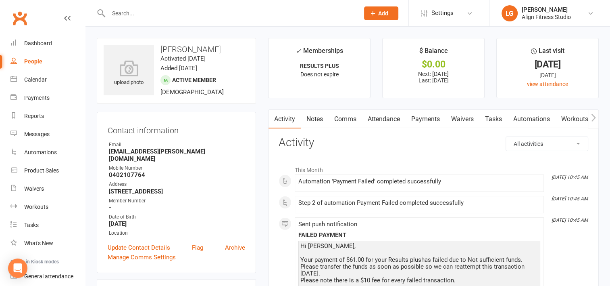
click at [425, 117] on link "Payments" at bounding box center [426, 119] width 40 height 19
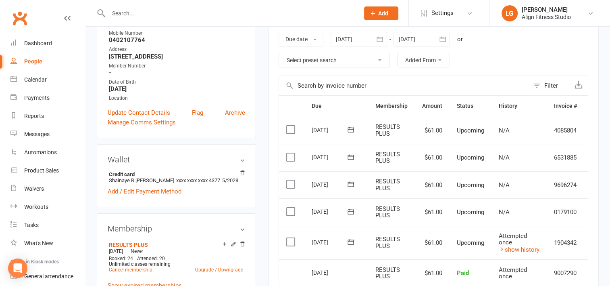
scroll to position [159, 0]
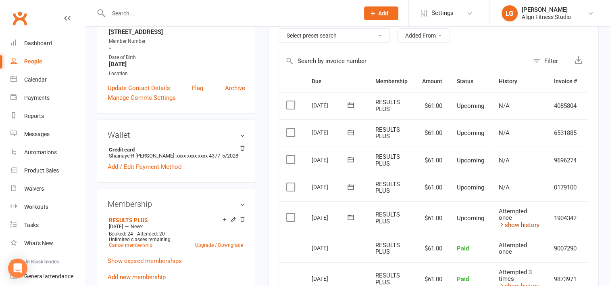
click at [524, 222] on link "show history" at bounding box center [519, 224] width 41 height 7
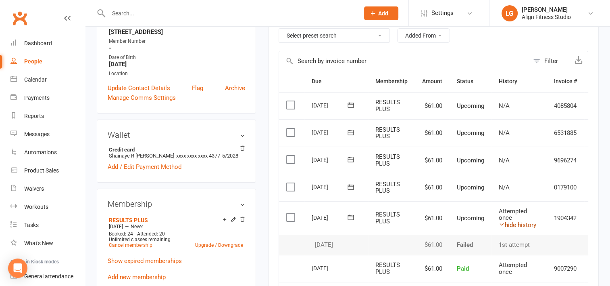
scroll to position [0, 21]
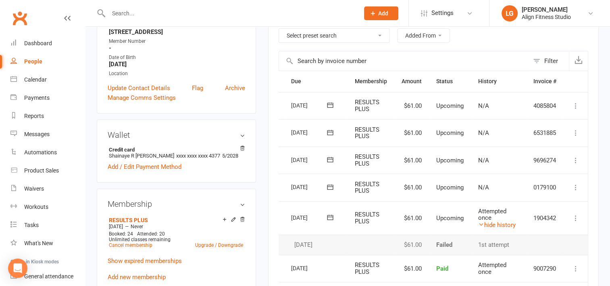
click at [577, 216] on icon at bounding box center [576, 218] width 8 height 8
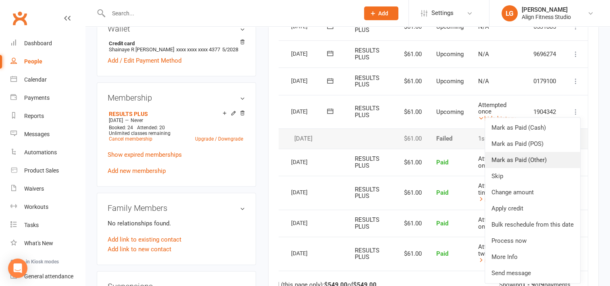
scroll to position [266, 0]
click at [507, 238] on link "Process now" at bounding box center [532, 240] width 95 height 16
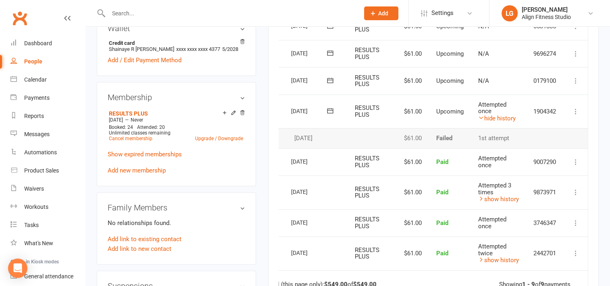
scroll to position [0, 17]
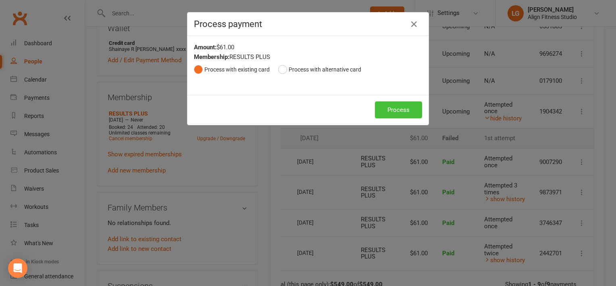
click at [386, 112] on button "Process" at bounding box center [398, 109] width 47 height 17
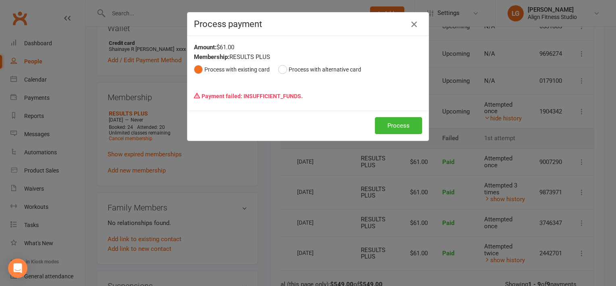
click at [411, 26] on icon "button" at bounding box center [414, 24] width 10 height 10
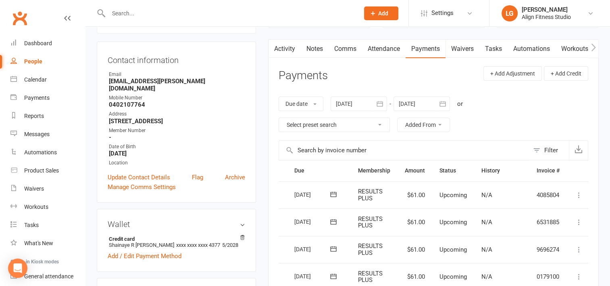
scroll to position [0, 0]
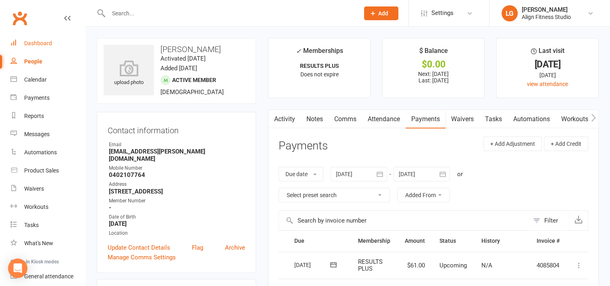
click at [34, 45] on div "Dashboard" at bounding box center [38, 43] width 28 height 6
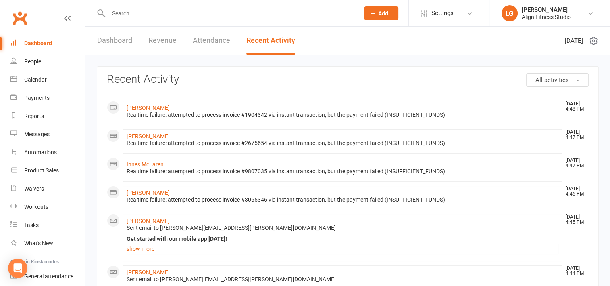
click at [113, 38] on link "Dashboard" at bounding box center [114, 41] width 35 height 28
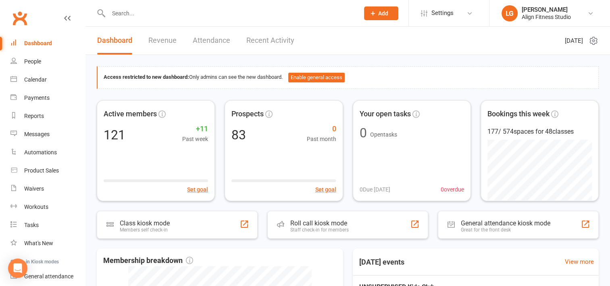
click at [156, 35] on link "Revenue" at bounding box center [162, 41] width 28 height 28
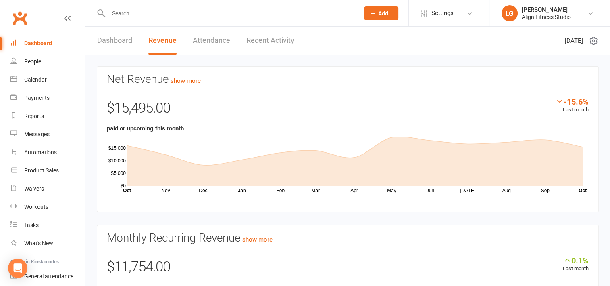
scroll to position [99, 0]
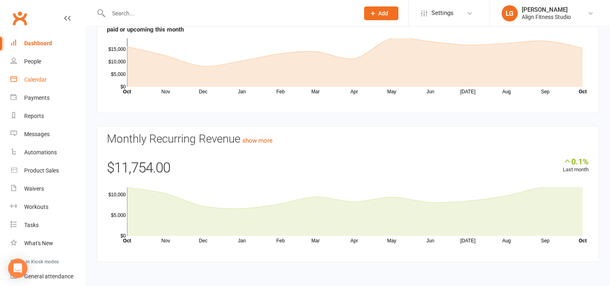
click at [42, 83] on link "Calendar" at bounding box center [47, 80] width 75 height 18
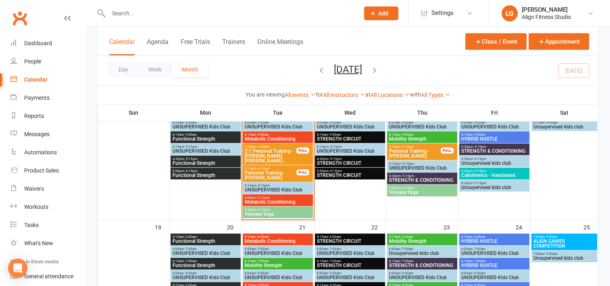
scroll to position [411, 0]
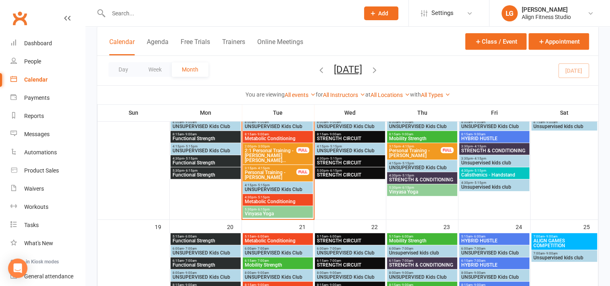
click at [275, 168] on span "3:15pm - 4:15pm" at bounding box center [270, 168] width 52 height 4
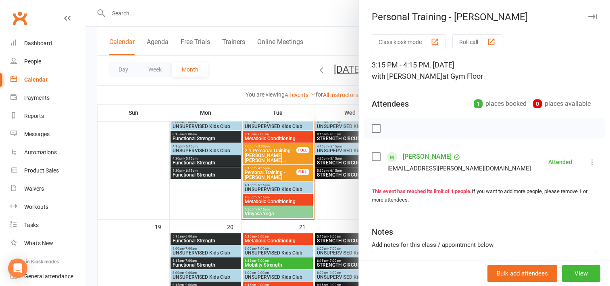
click at [196, 218] on div at bounding box center [348, 143] width 525 height 286
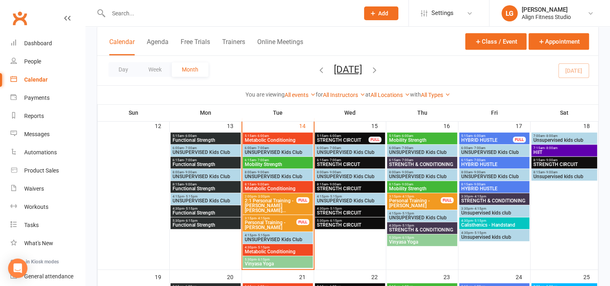
scroll to position [359, 0]
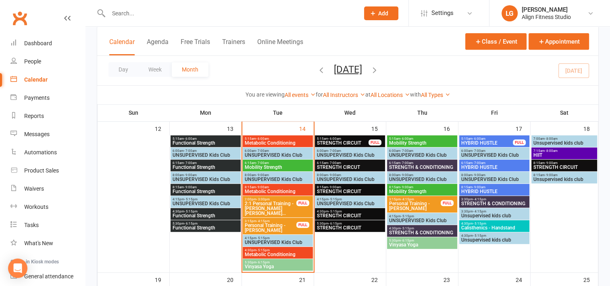
click at [326, 142] on span "STRENGTH CIRCUIT" at bounding box center [343, 142] width 52 height 5
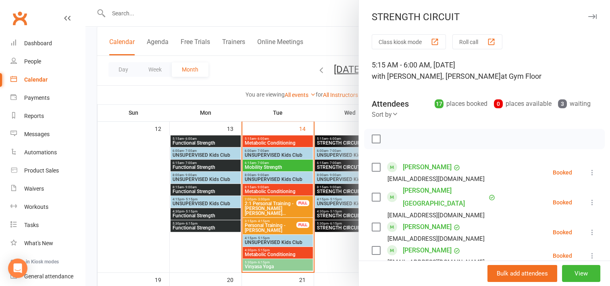
click at [334, 164] on div at bounding box center [348, 143] width 525 height 286
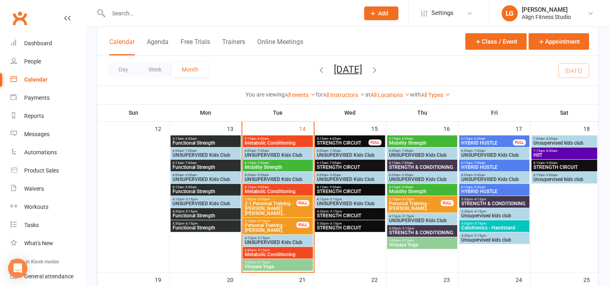
click at [334, 165] on span "STRENGTH CIRCUT" at bounding box center [350, 167] width 67 height 5
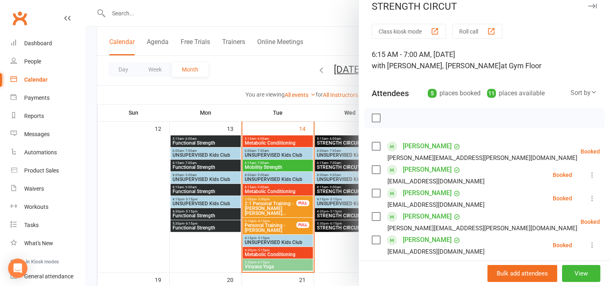
scroll to position [11, 0]
click at [569, 273] on button "View" at bounding box center [581, 273] width 38 height 17
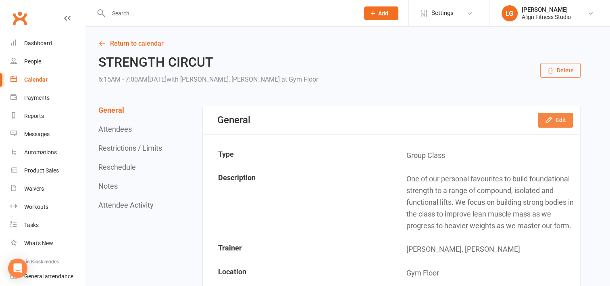
click at [550, 120] on icon "button" at bounding box center [548, 119] width 5 height 5
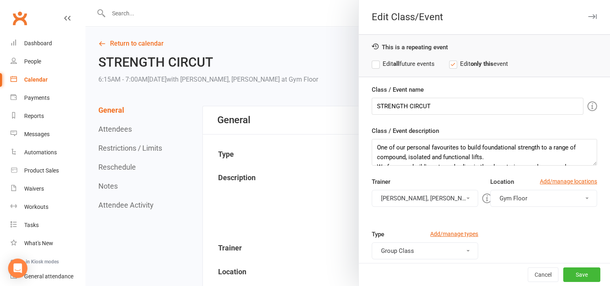
click at [406, 194] on button "[PERSON_NAME], [PERSON_NAME]" at bounding box center [425, 198] width 107 height 17
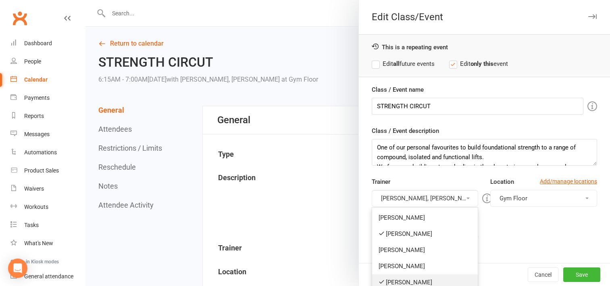
click at [398, 280] on link "[PERSON_NAME]" at bounding box center [425, 282] width 106 height 16
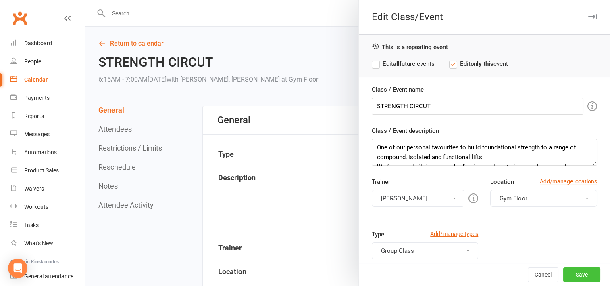
click at [564, 275] on button "Save" at bounding box center [581, 274] width 37 height 15
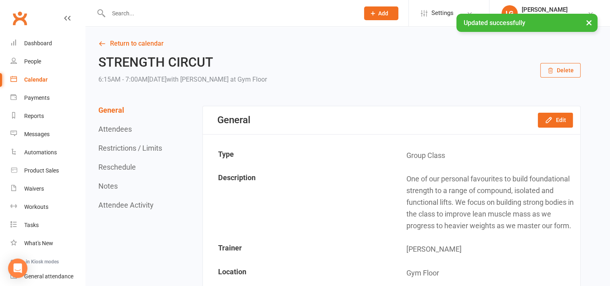
click at [38, 83] on link "Calendar" at bounding box center [47, 80] width 75 height 18
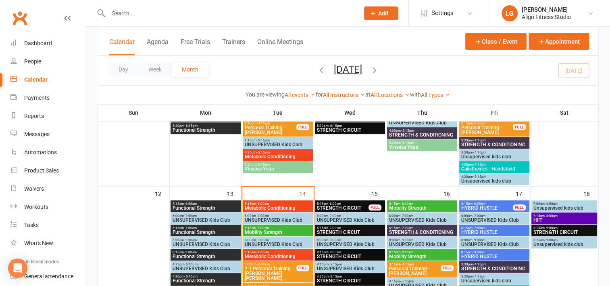
scroll to position [308, 0]
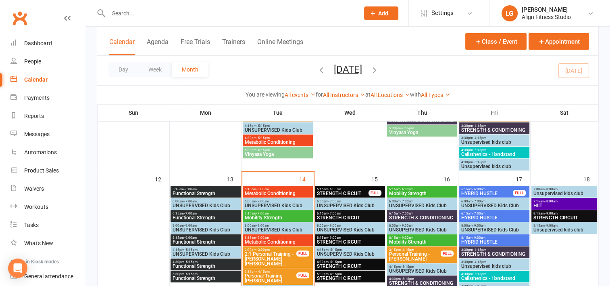
click at [342, 215] on span "STRENGTH CIRCUT" at bounding box center [350, 217] width 67 height 5
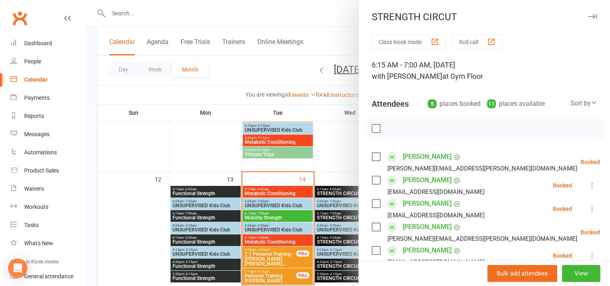
click at [324, 165] on div at bounding box center [348, 143] width 525 height 286
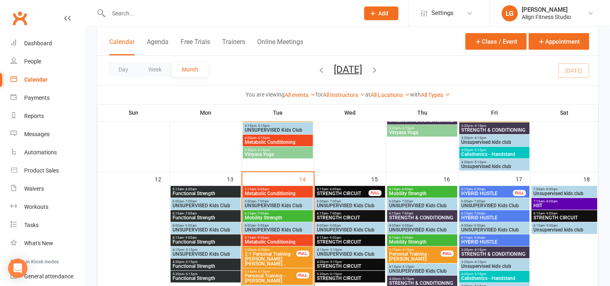
click at [334, 234] on div "8:15am - 9:00am STRENGTH CIRCUIT" at bounding box center [350, 240] width 70 height 12
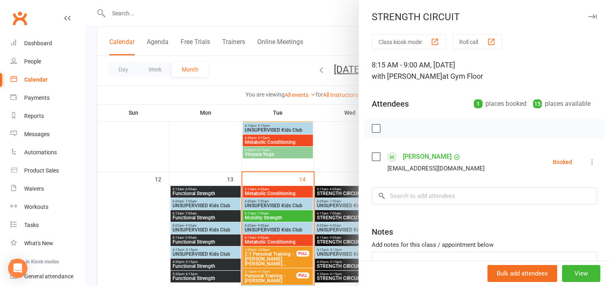
click at [330, 171] on div at bounding box center [348, 143] width 525 height 286
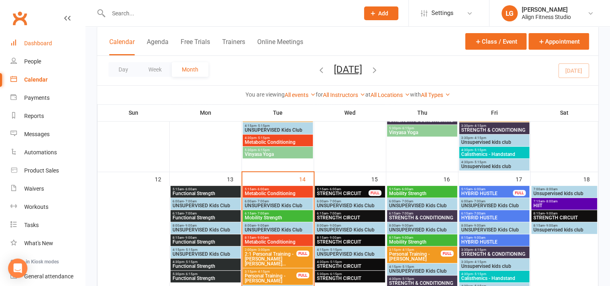
click at [33, 44] on div "Dashboard" at bounding box center [38, 43] width 28 height 6
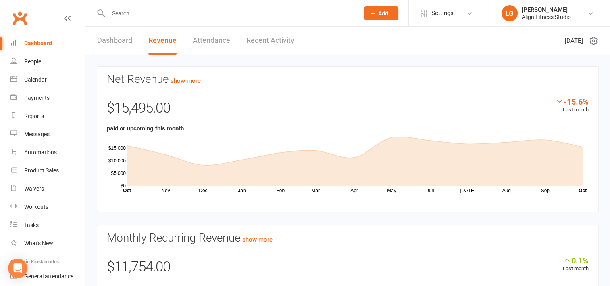
click at [114, 42] on link "Dashboard" at bounding box center [114, 41] width 35 height 28
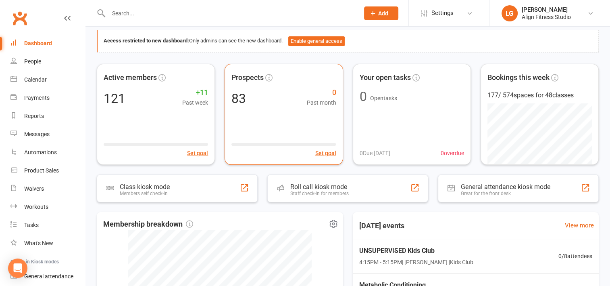
scroll to position [35, 0]
